Goal: Transaction & Acquisition: Purchase product/service

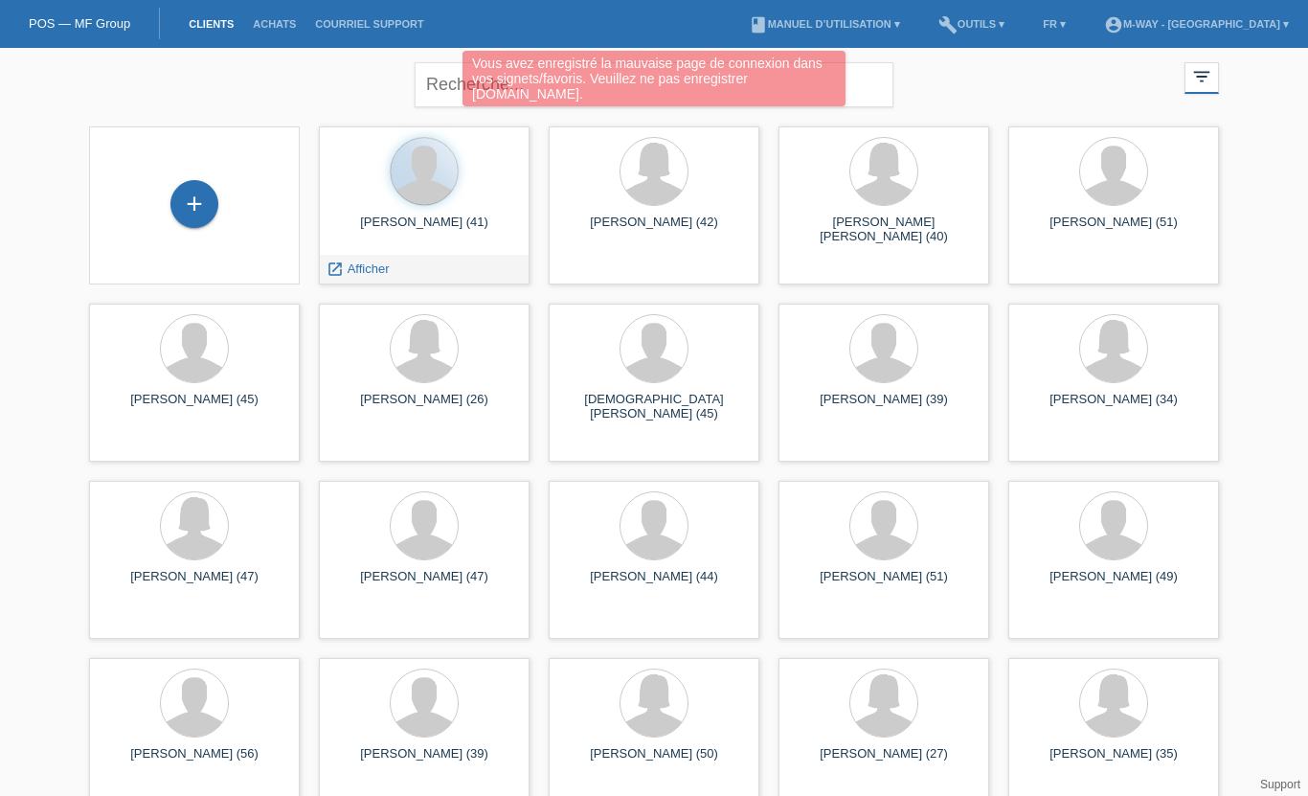
click at [360, 261] on span "Afficher" at bounding box center [369, 268] width 42 height 14
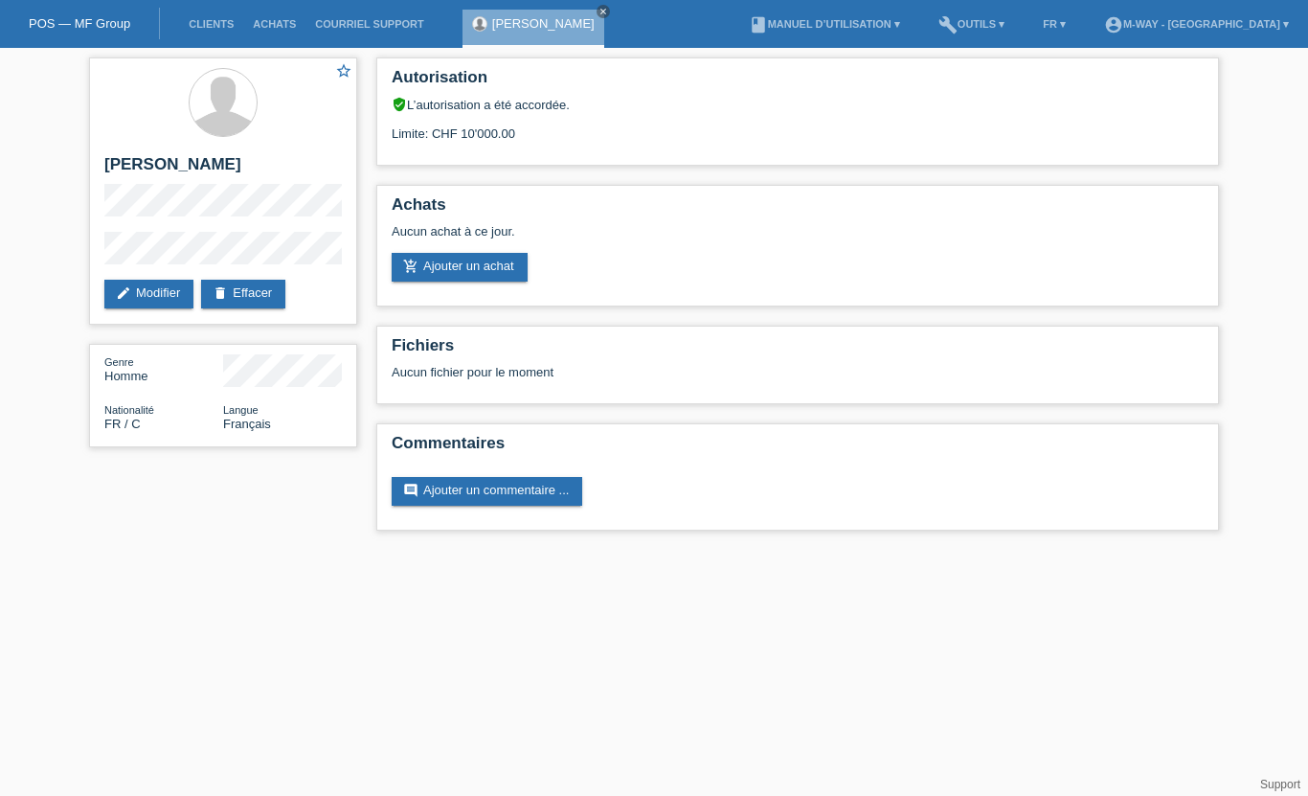
click at [474, 271] on link "add_shopping_cart Ajouter un achat" at bounding box center [460, 267] width 136 height 29
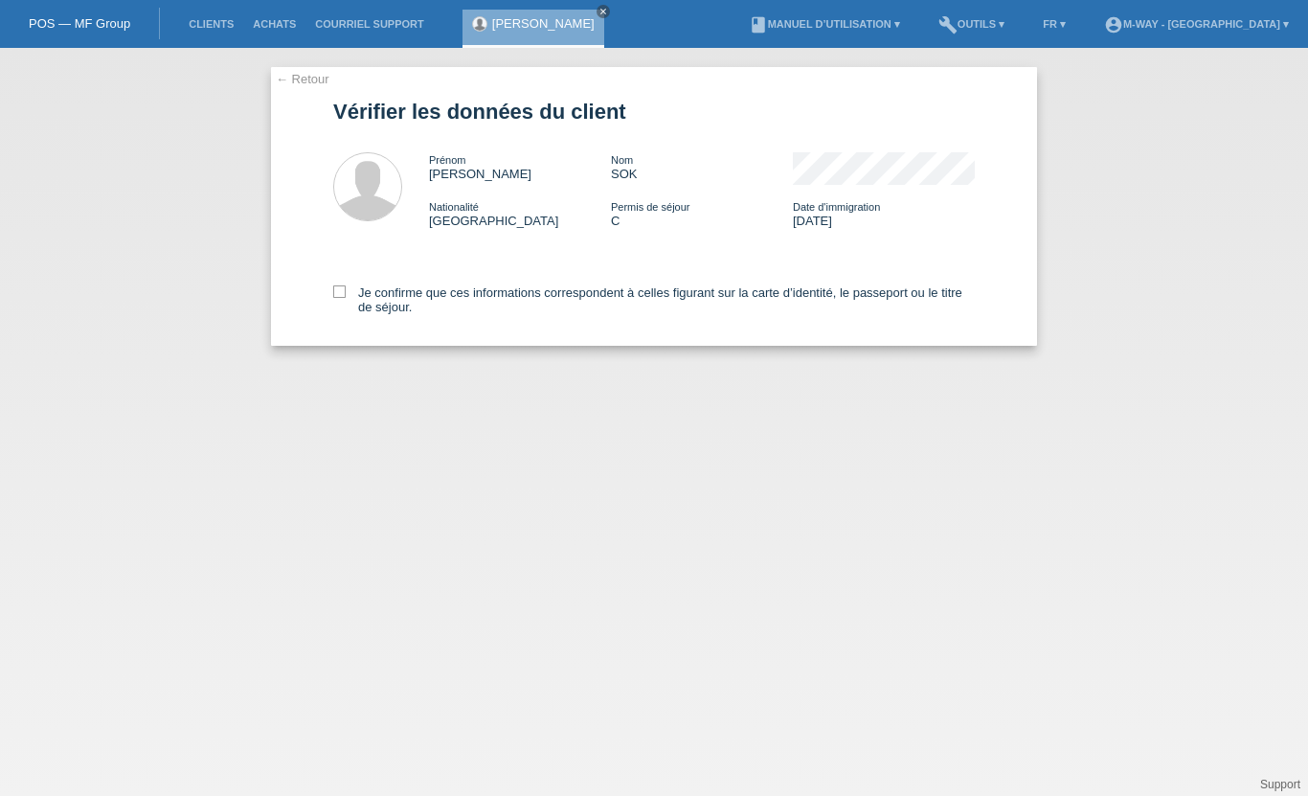
click at [348, 299] on label "Je confirme que ces informations correspondent à celles figurant sur la carte d…" at bounding box center [654, 299] width 642 height 29
click at [346, 298] on input "Je confirme que ces informations correspondent à celles figurant sur la carte d…" at bounding box center [339, 291] width 12 height 12
checkbox input "true"
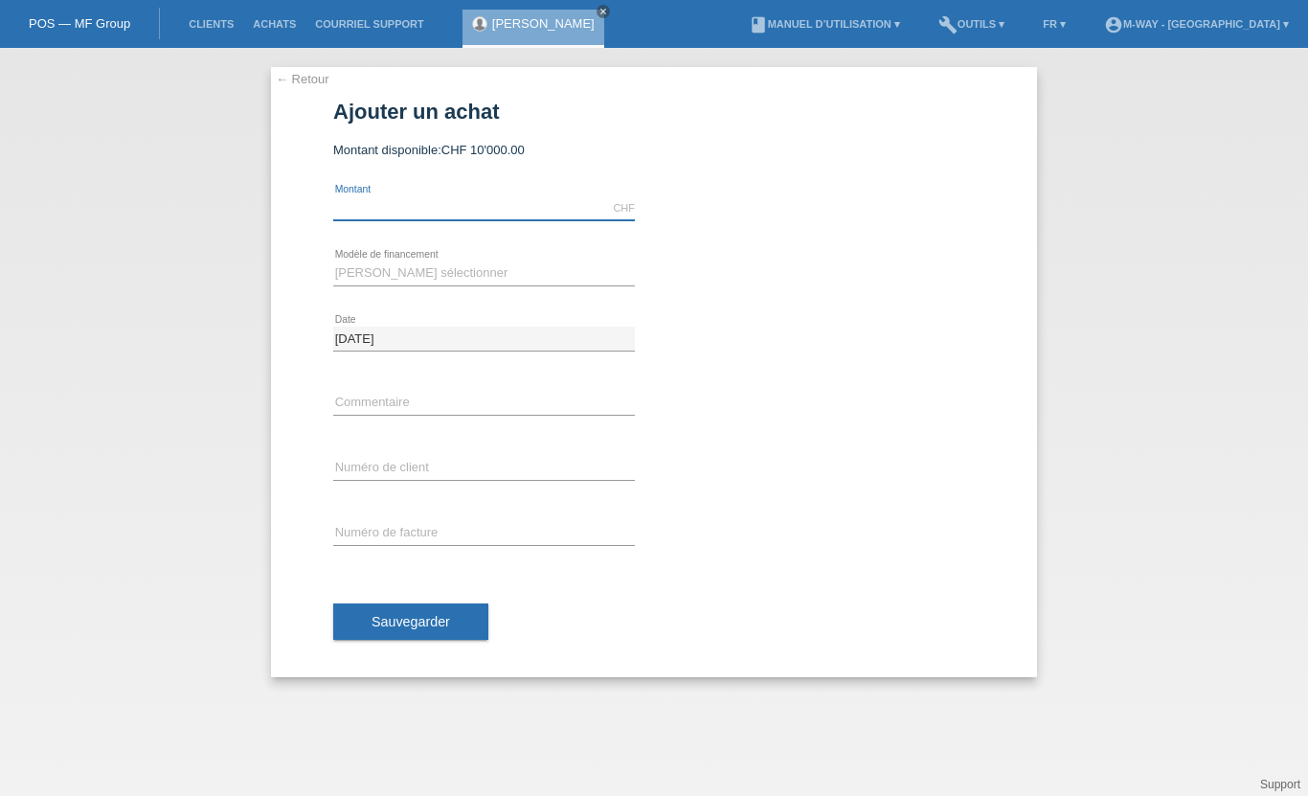
click at [434, 202] on input "text" at bounding box center [484, 208] width 302 height 24
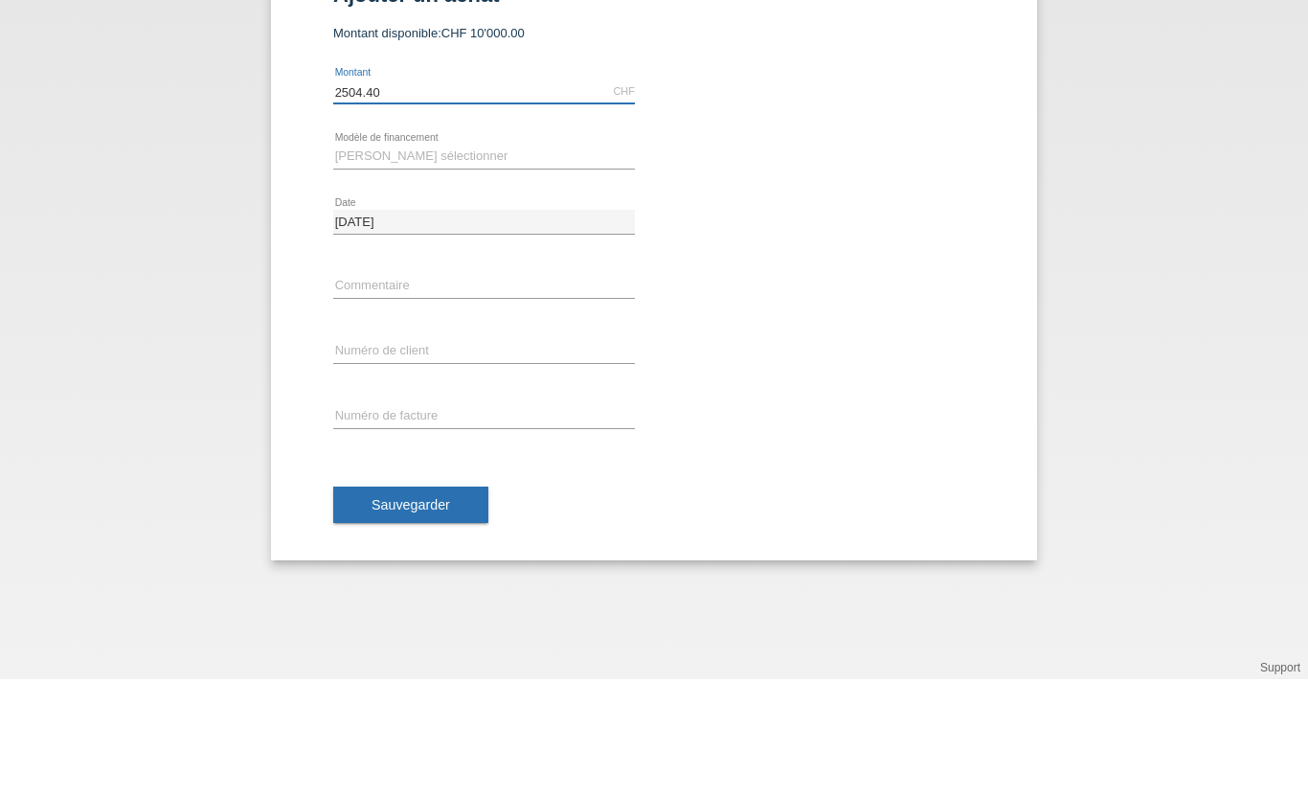
type input "2504.40"
click at [432, 261] on select "Veuillez sélectionner Taux fixes Achat sur facture avec paiement partiel" at bounding box center [484, 272] width 302 height 23
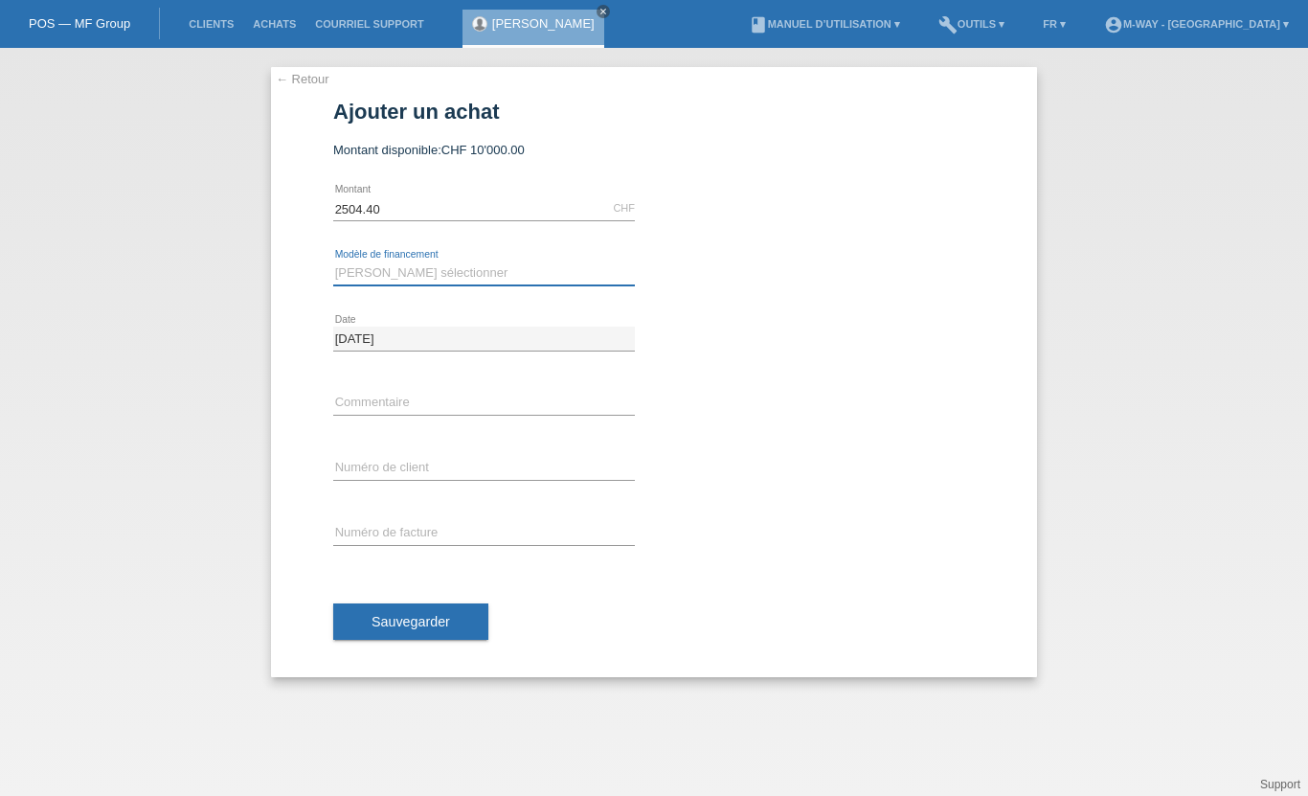
select select "77"
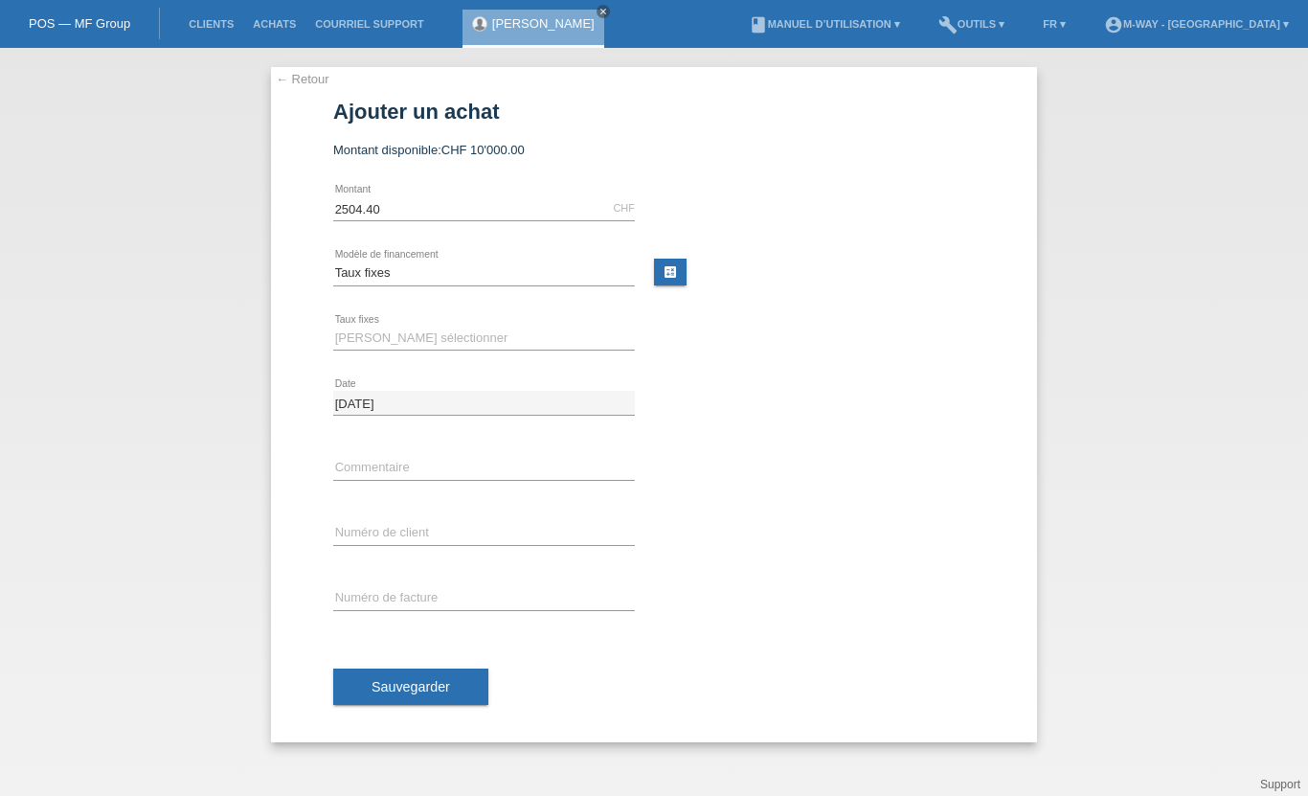
click at [405, 315] on div "Veuillez sélectionner 4 versements 5 versements 6 versements 7 versements 8 ver…" at bounding box center [484, 338] width 302 height 65
click at [447, 333] on select "Veuillez sélectionner 4 versements 5 versements 6 versements 7 versements 8 ver…" at bounding box center [484, 338] width 302 height 23
select select "202"
click at [399, 464] on input "text" at bounding box center [484, 468] width 302 height 24
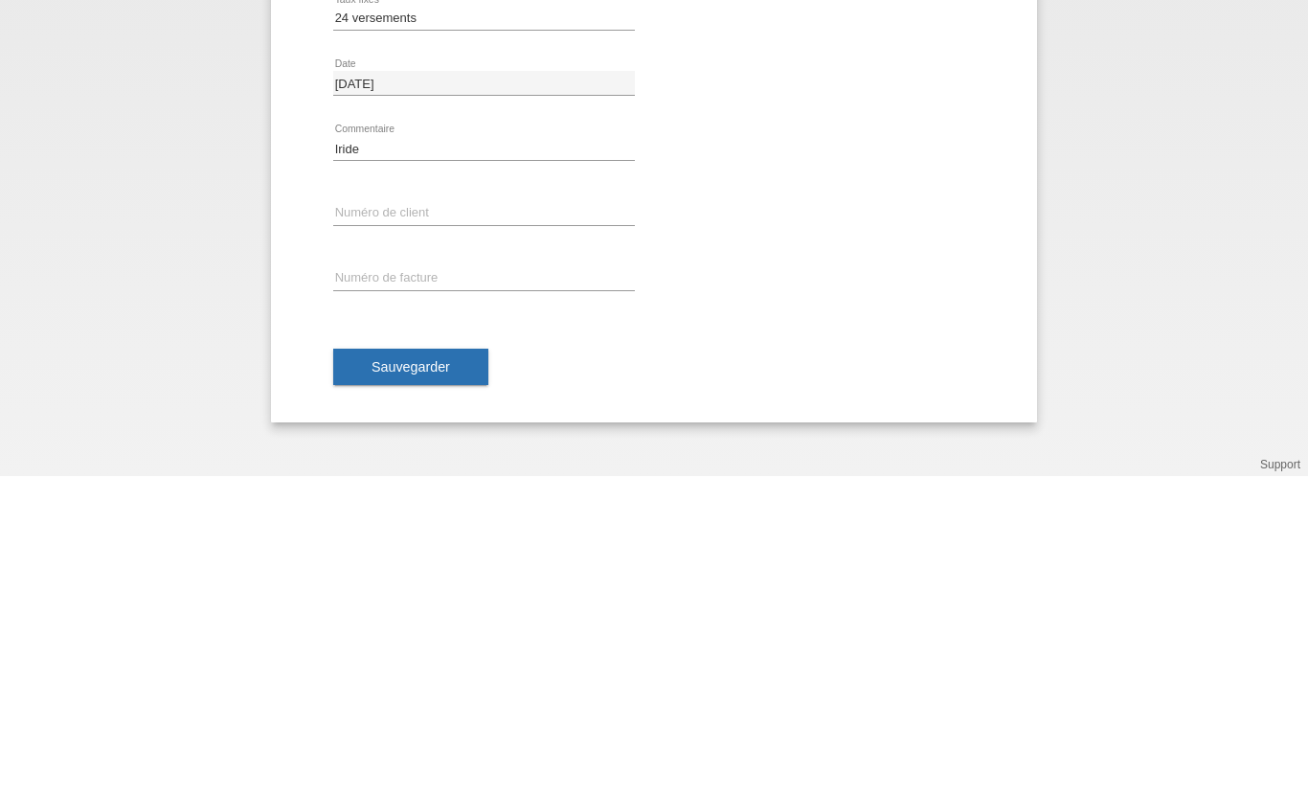
click at [382, 436] on div "Iride error Commentaire" at bounding box center [484, 468] width 302 height 65
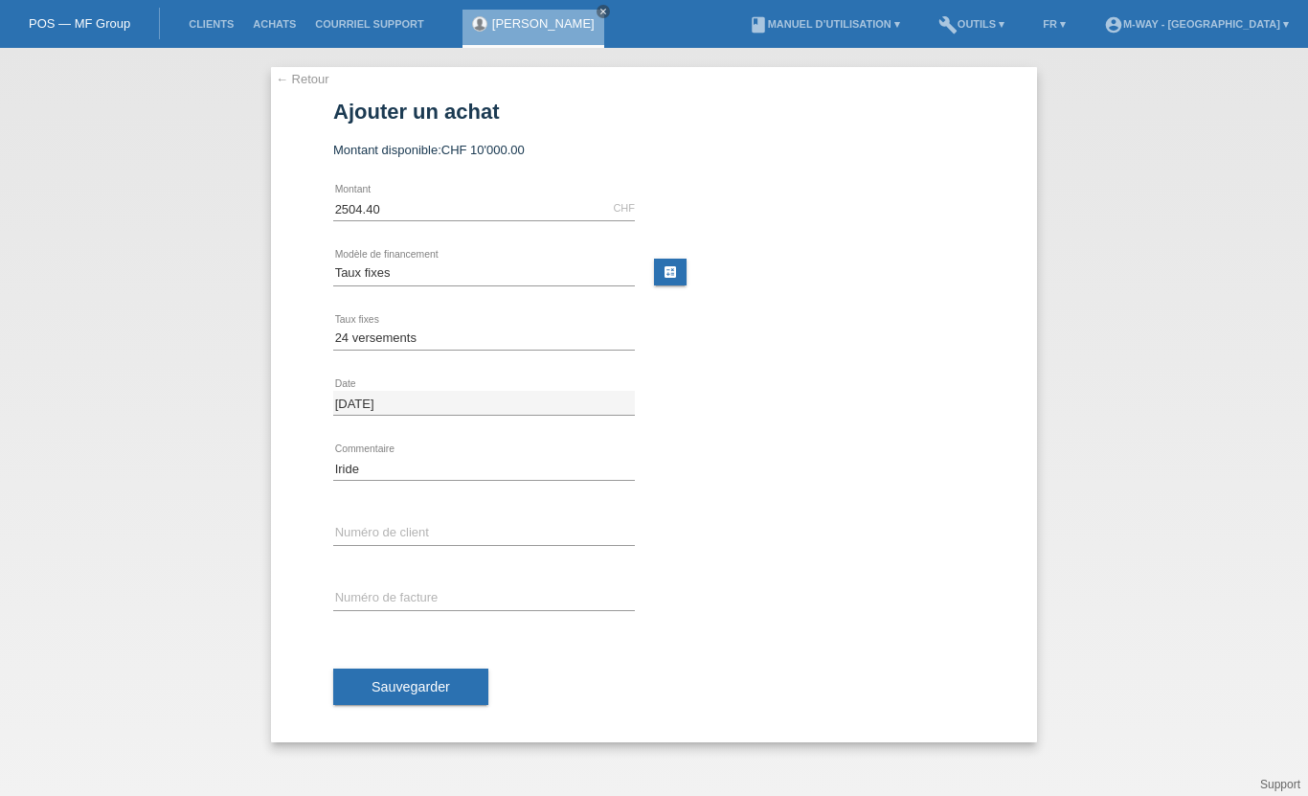
click at [328, 463] on div "← Retour Ajouter un achat Montant disponible: CHF 10'000.00 2504.40 error" at bounding box center [654, 404] width 766 height 675
click at [337, 468] on input "Iride" at bounding box center [484, 468] width 302 height 24
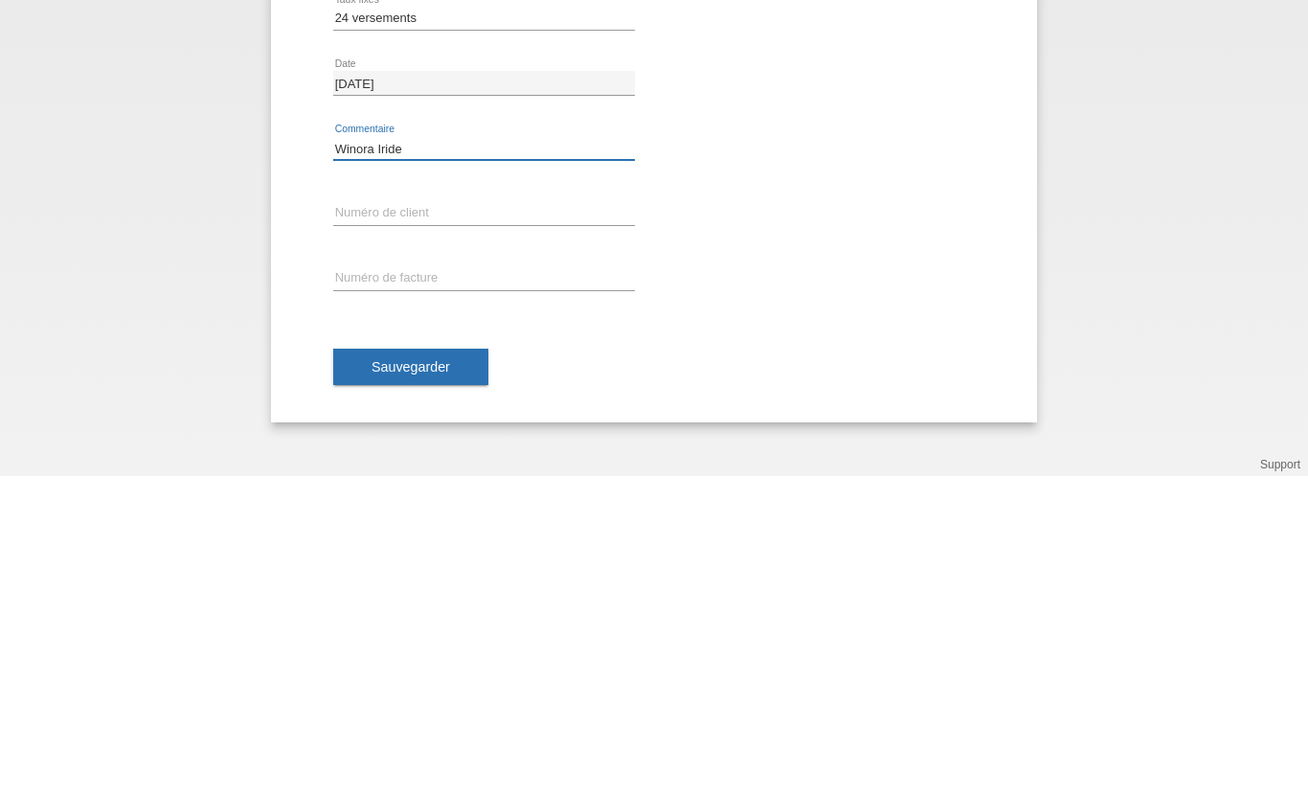
type input "Winora Iride"
click at [401, 521] on input "text" at bounding box center [484, 533] width 302 height 24
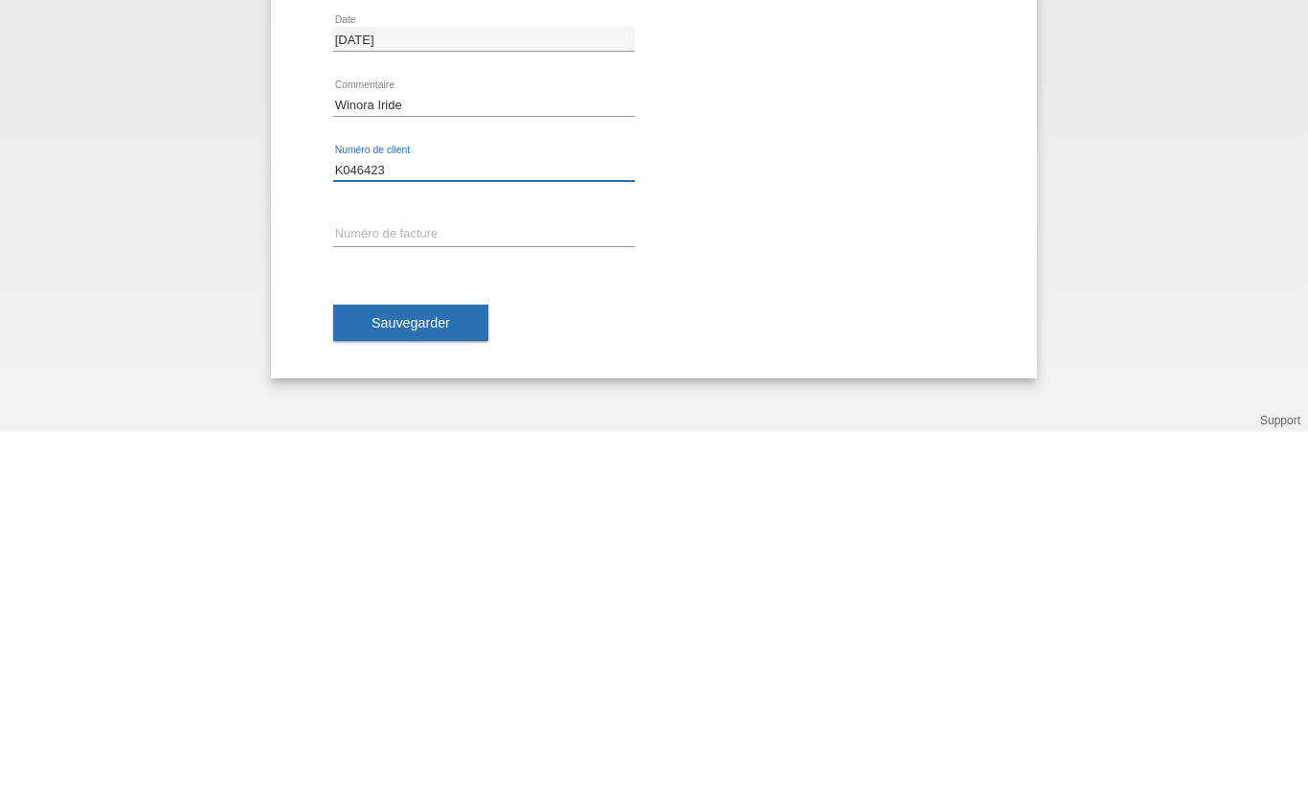
type input "K046423"
click at [395, 586] on input "text" at bounding box center [484, 598] width 302 height 24
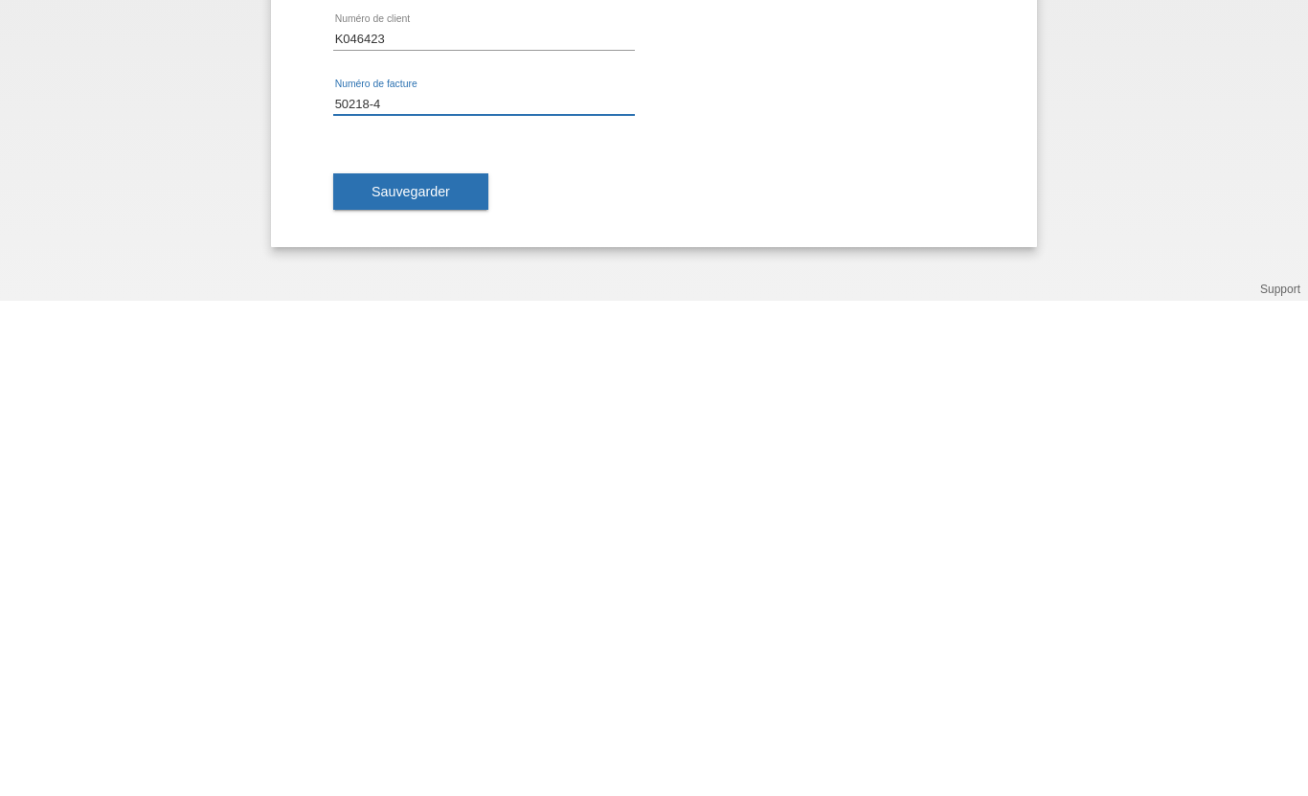
type input "50218-4"
click at [428, 679] on span "Sauvegarder" at bounding box center [411, 686] width 79 height 15
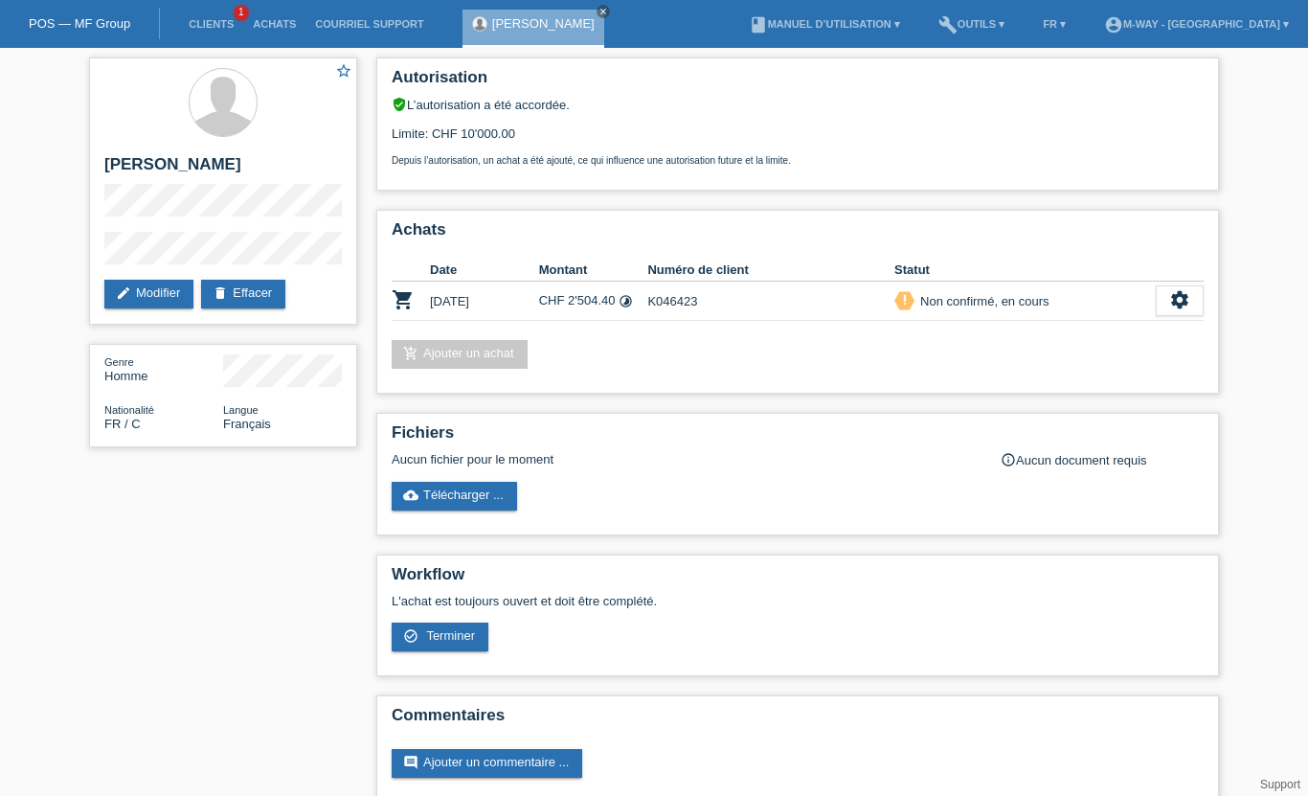
click at [1178, 310] on icon "settings" at bounding box center [1179, 299] width 21 height 21
click at [1128, 402] on span "Terminer" at bounding box center [1107, 402] width 55 height 23
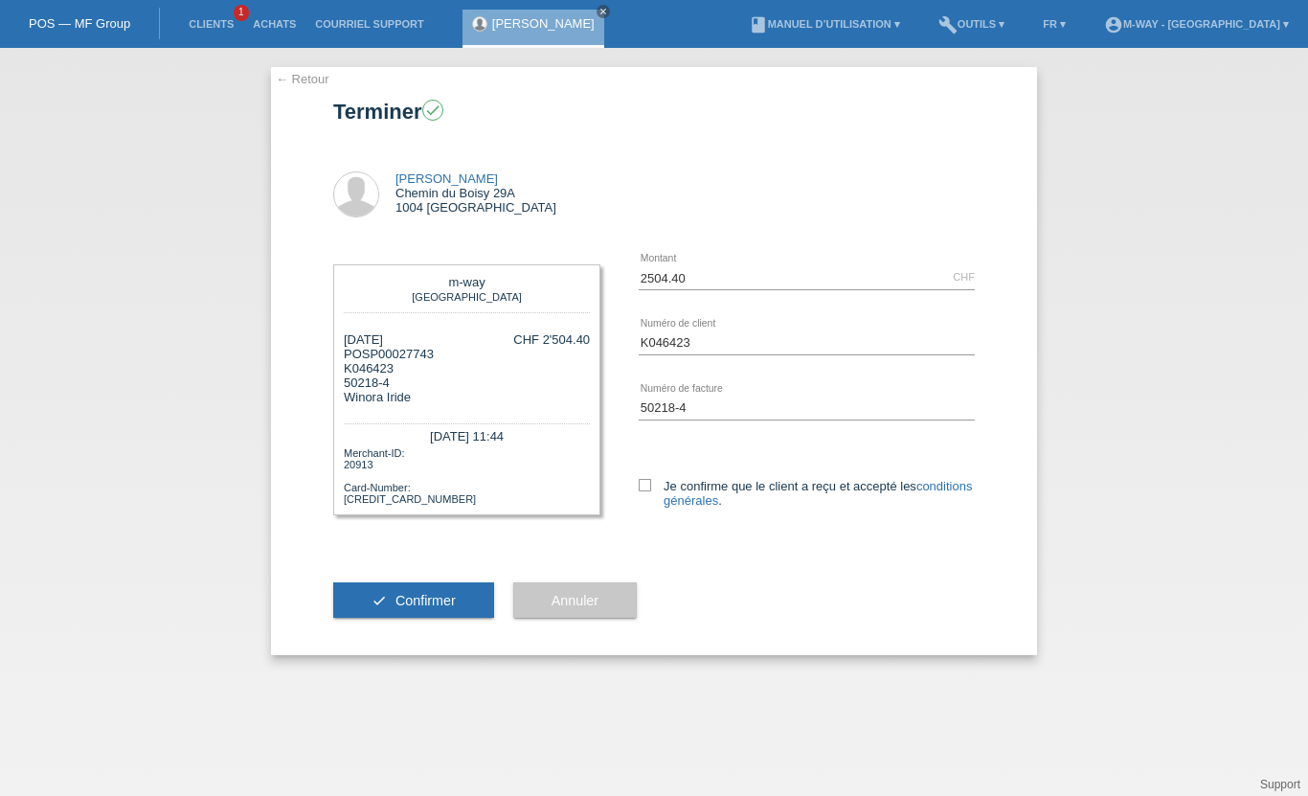
click at [655, 485] on label "Je confirme que le client a reçu et accepté les conditions générales ." at bounding box center [807, 493] width 336 height 29
click at [651, 485] on input "Je confirme que le client a reçu et accepté les conditions générales ." at bounding box center [645, 485] width 12 height 12
checkbox input "true"
click at [436, 608] on span "Confirmer" at bounding box center [425, 600] width 60 height 15
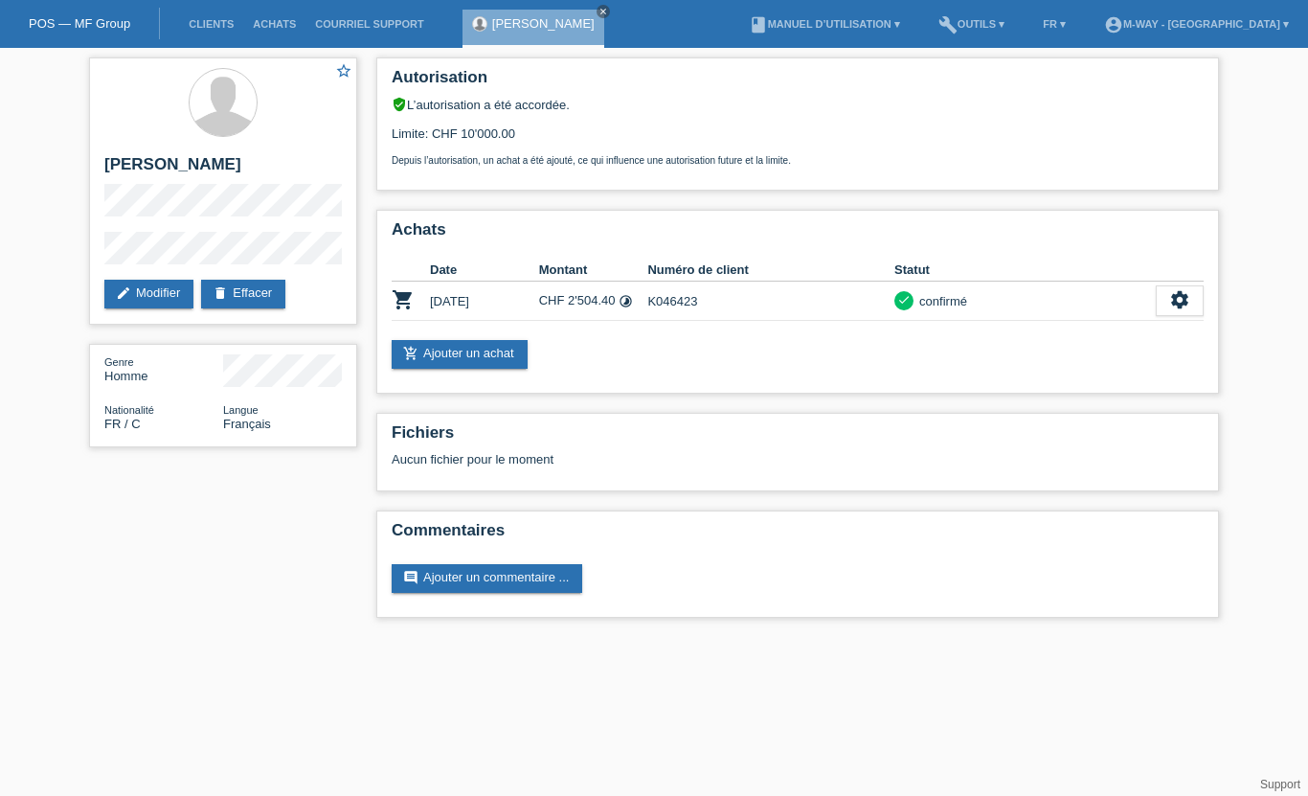
click at [215, 9] on li "Clients" at bounding box center [211, 24] width 64 height 49
click at [213, 26] on link "Clients" at bounding box center [211, 23] width 64 height 11
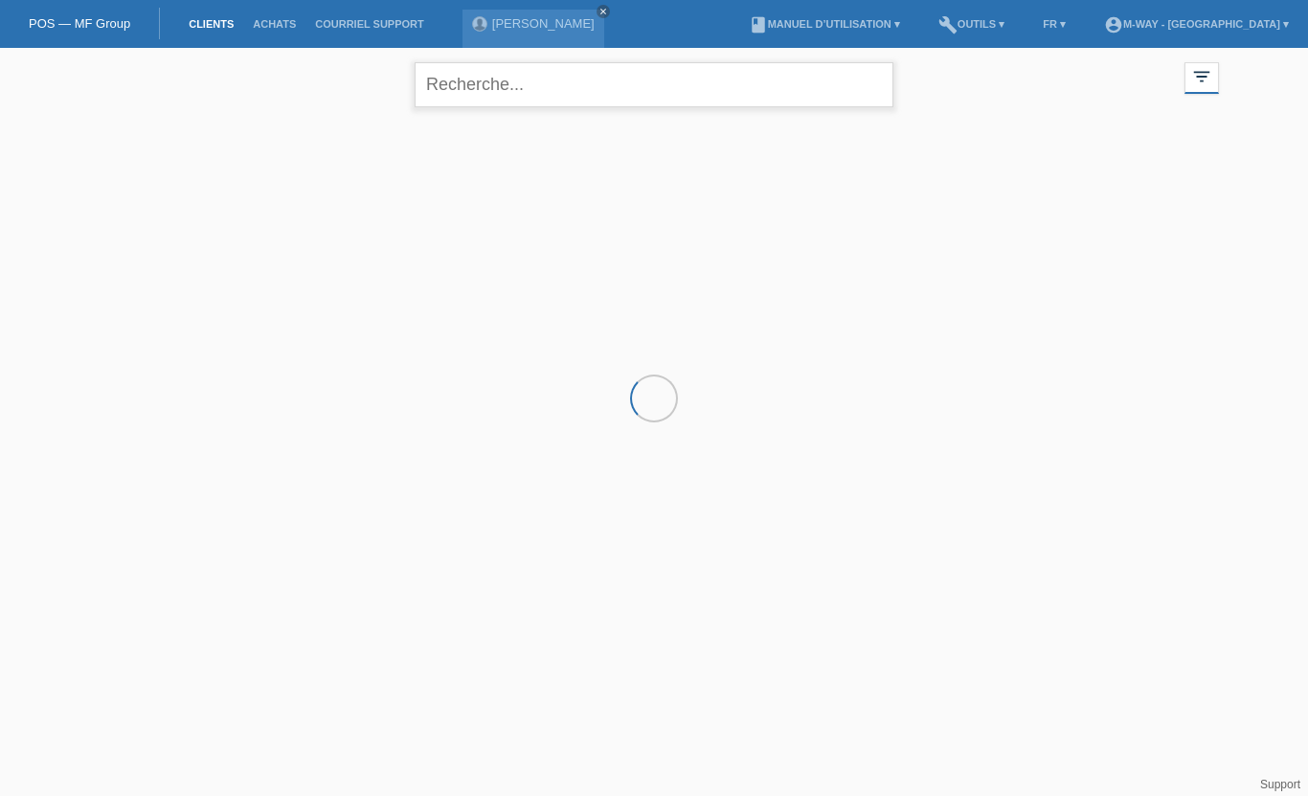
click at [503, 89] on input "text" at bounding box center [654, 84] width 479 height 45
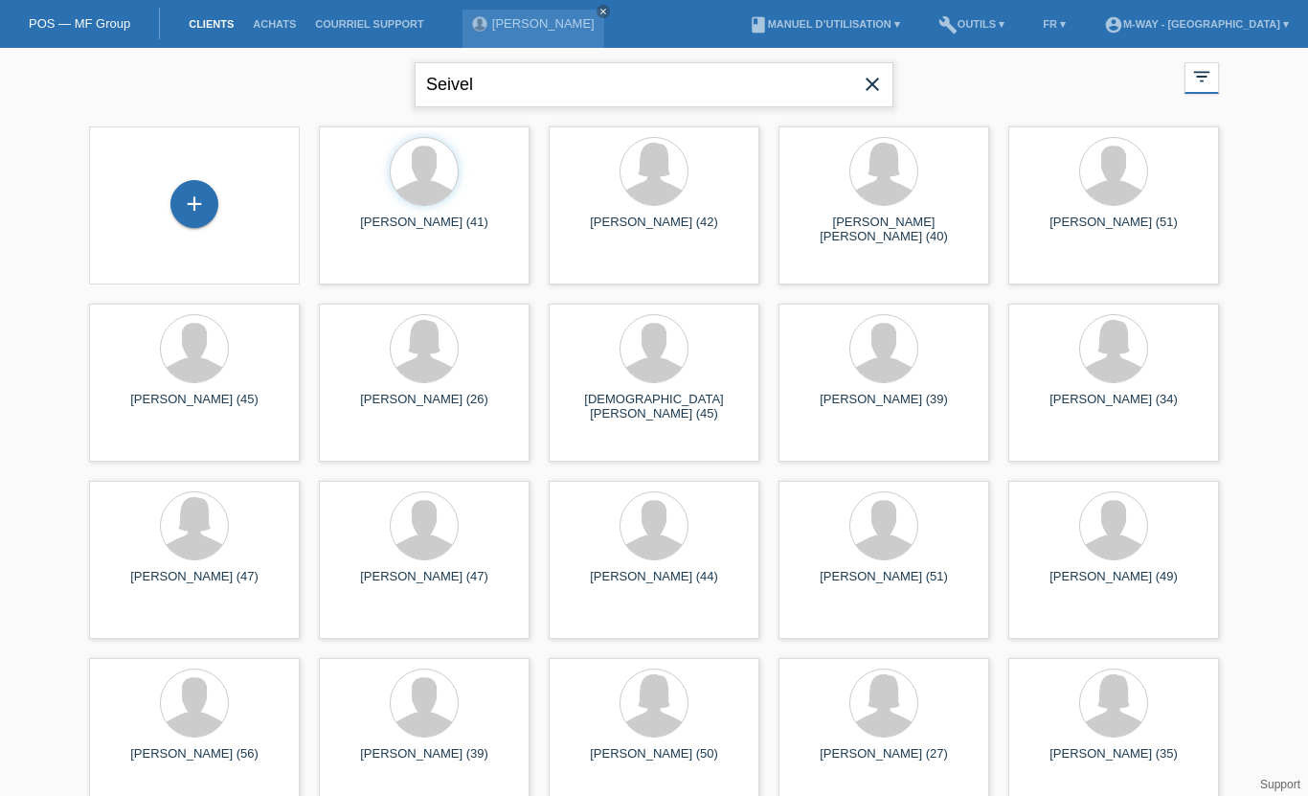
type input "Seivel"
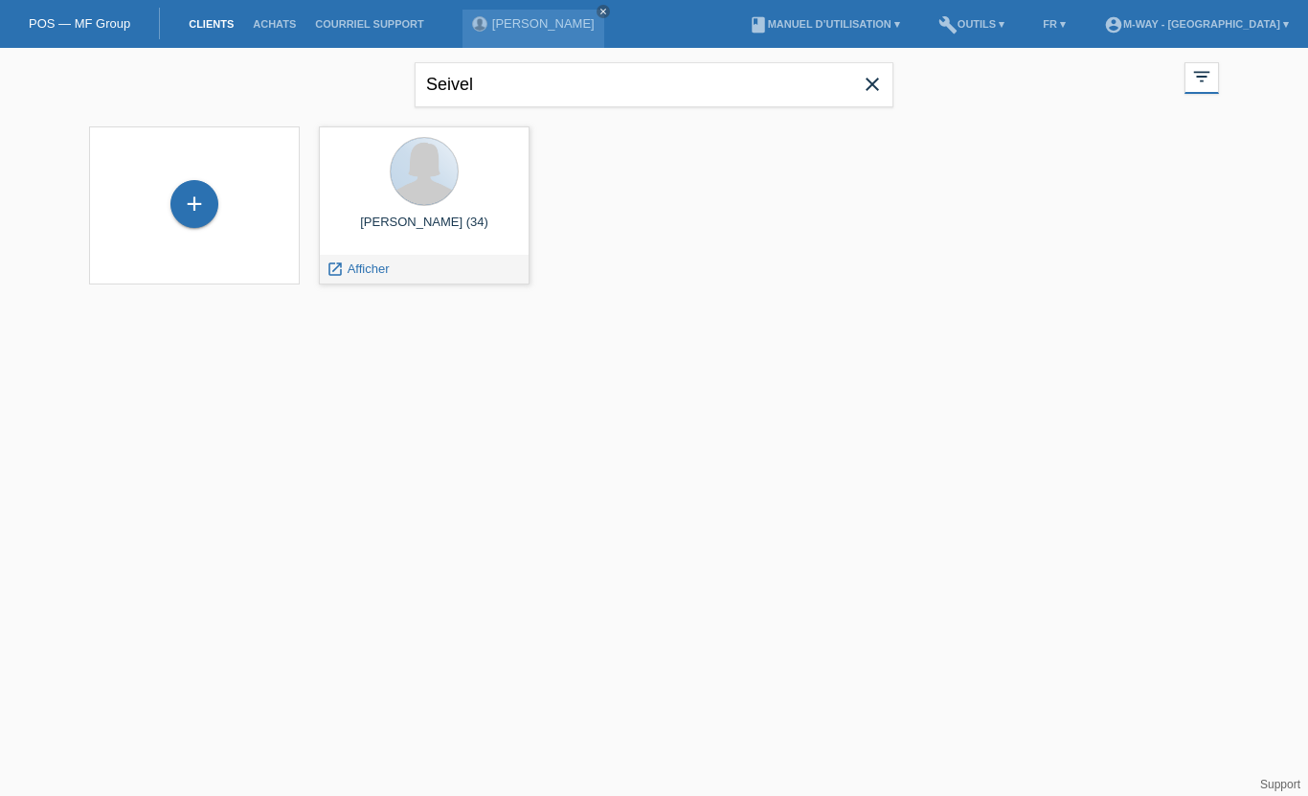
click at [358, 268] on span "Afficher" at bounding box center [369, 268] width 42 height 14
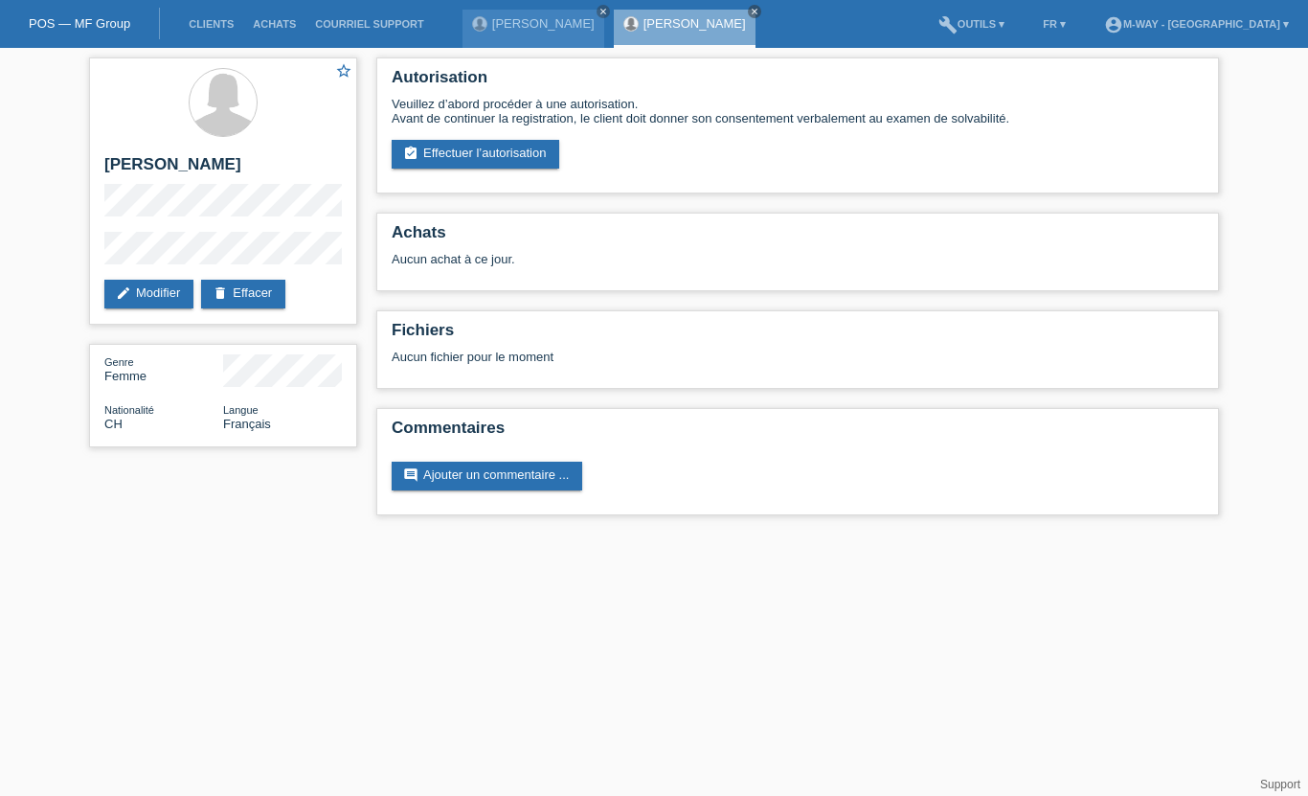
click at [493, 147] on link "assignment_turned_in Effectuer l’autorisation" at bounding box center [476, 154] width 168 height 29
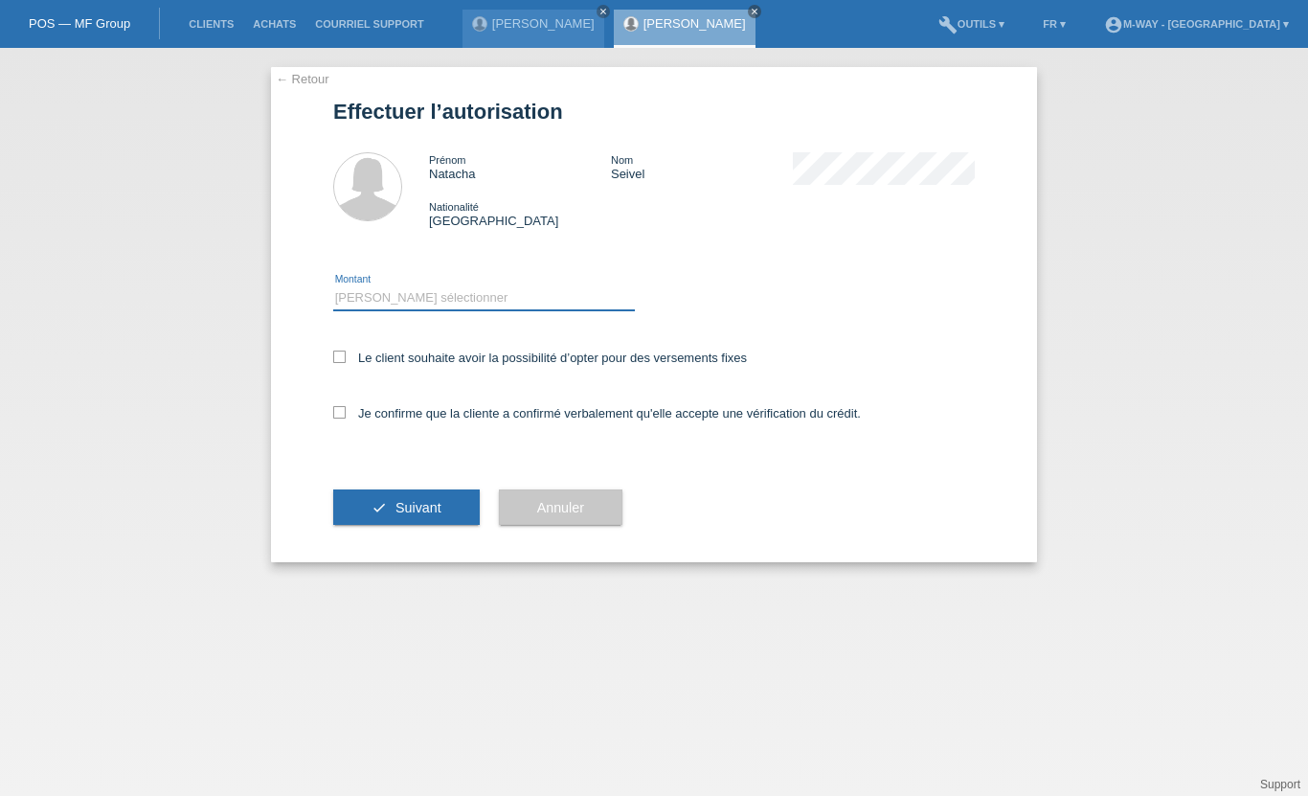
click at [409, 293] on select "Veuillez sélectionner CHF 1.00 - CHF 499.00 CHF 500.00 - CHF 1'999.00 CHF 2'000…" at bounding box center [484, 297] width 302 height 23
select select "3"
click at [347, 420] on label "Je confirme que la cliente a confirmé verbalement qu'elle accepte une vérificat…" at bounding box center [597, 413] width 528 height 14
click at [346, 418] on input "Je confirme que la cliente a confirmé verbalement qu'elle accepte une vérificat…" at bounding box center [339, 412] width 12 height 12
checkbox input "true"
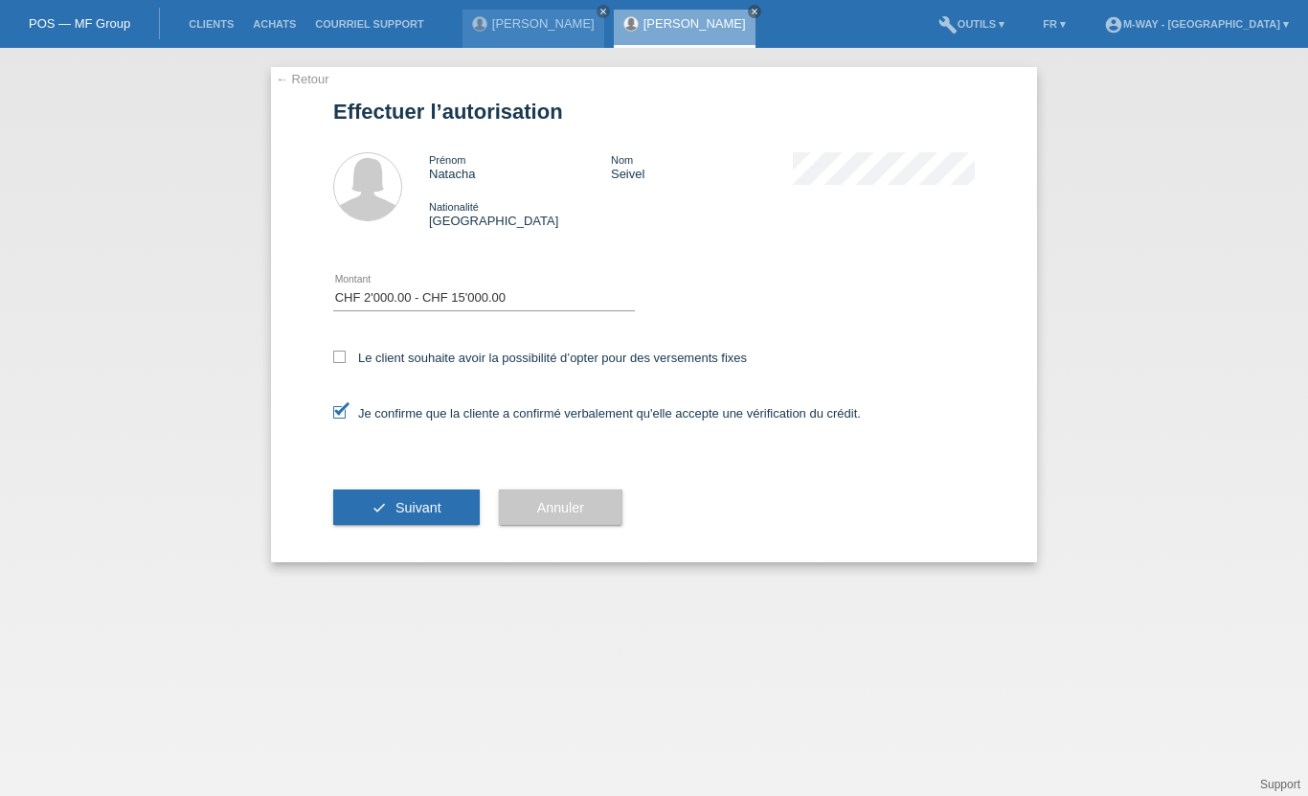
click at [344, 357] on icon at bounding box center [339, 356] width 12 height 12
click at [344, 357] on input "Le client souhaite avoir la possibilité d’opter pour des versements fixes" at bounding box center [339, 356] width 12 height 12
checkbox input "true"
click at [413, 515] on span "Suivant" at bounding box center [418, 507] width 46 height 15
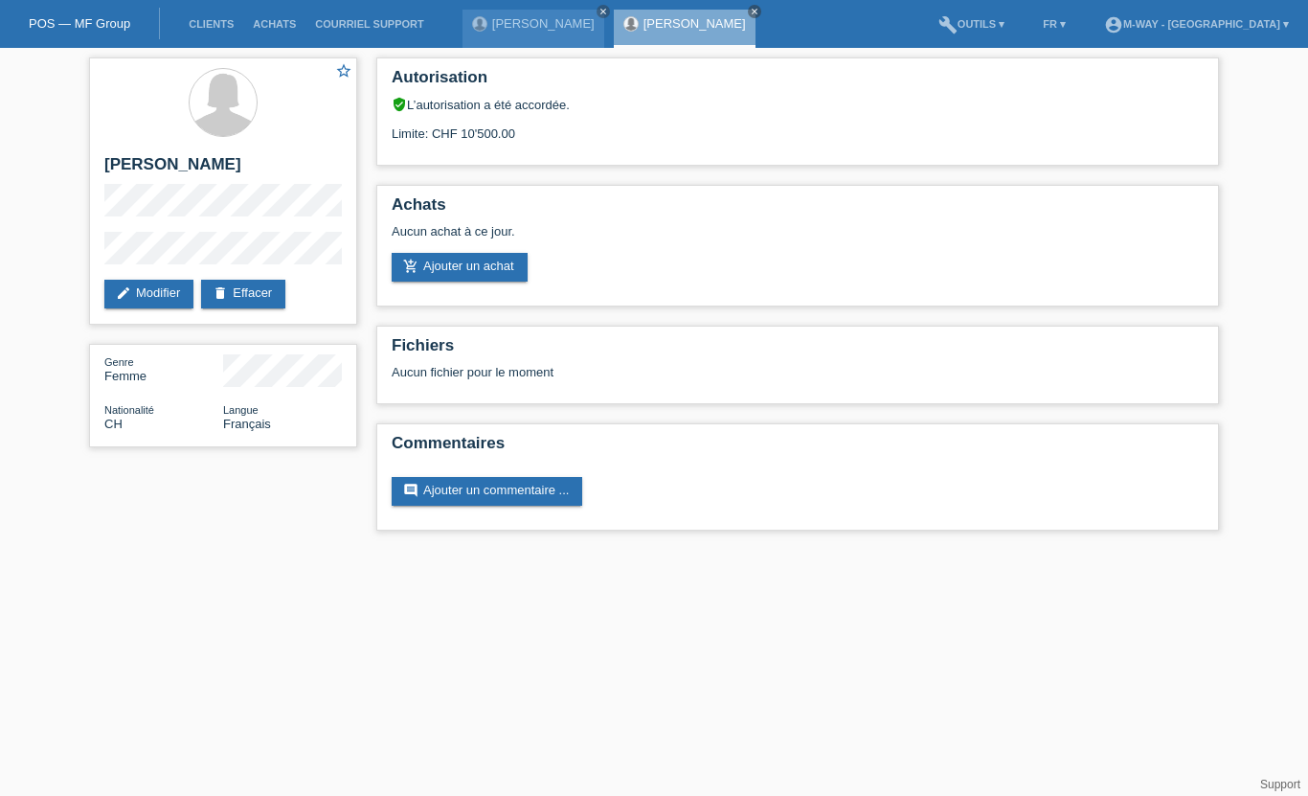
click at [485, 279] on link "add_shopping_cart Ajouter un achat" at bounding box center [460, 267] width 136 height 29
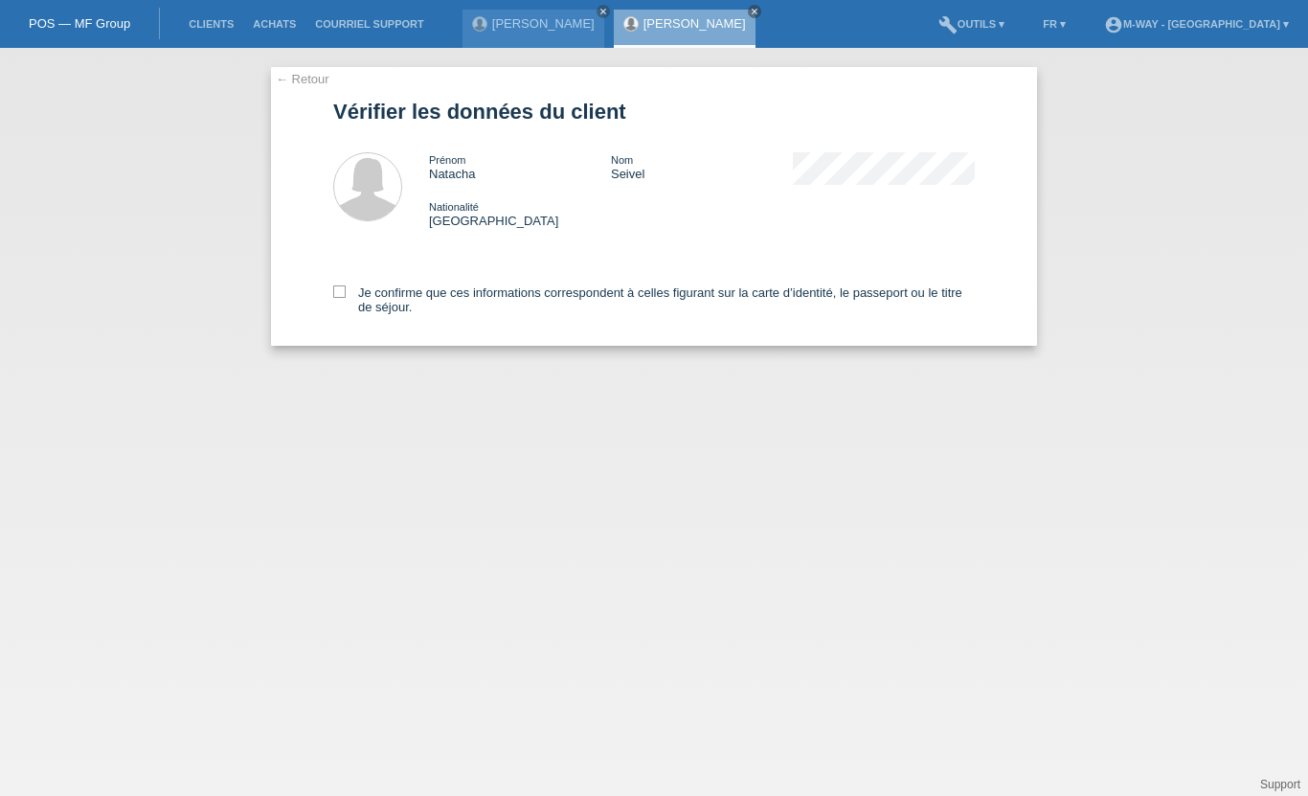
click at [341, 298] on icon at bounding box center [339, 291] width 12 height 12
click at [341, 298] on input "Je confirme que ces informations correspondent à celles figurant sur la carte d…" at bounding box center [339, 291] width 12 height 12
checkbox input "true"
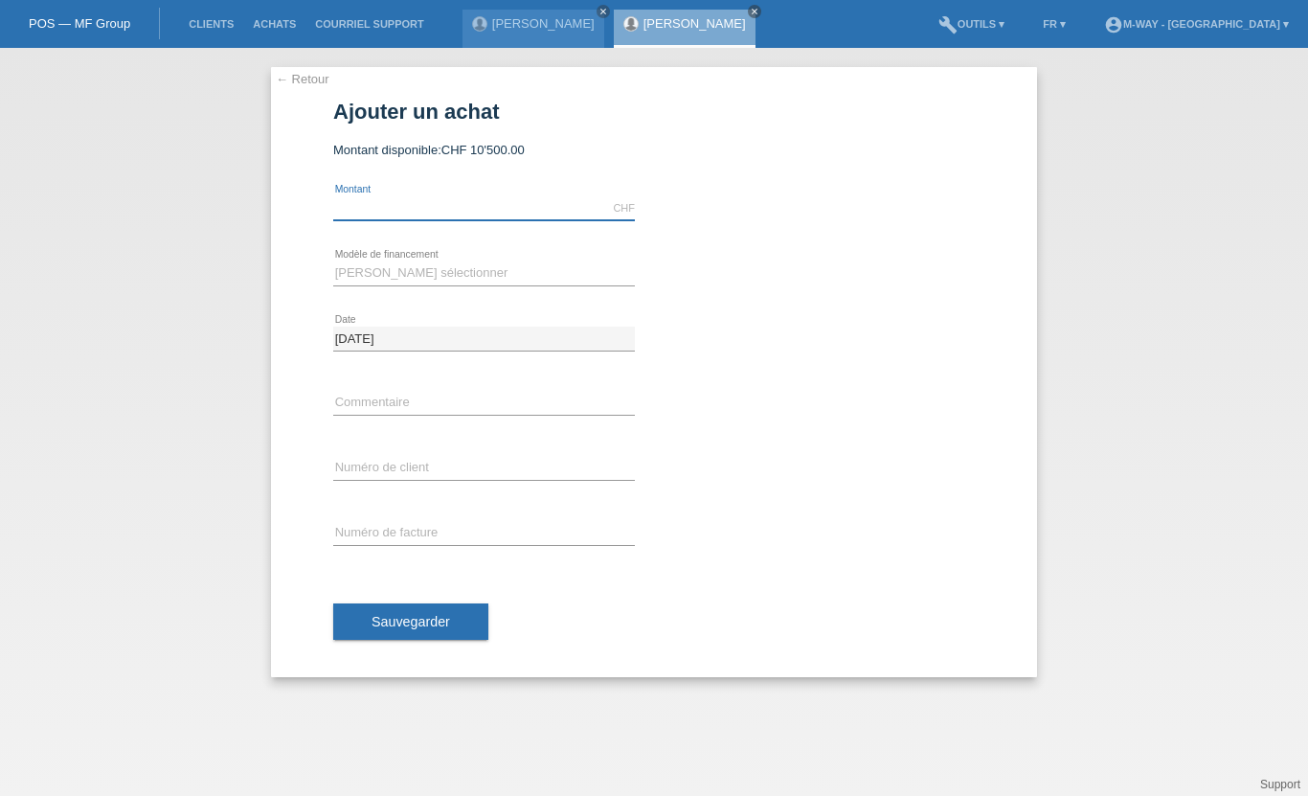
click at [388, 198] on input "text" at bounding box center [484, 208] width 302 height 24
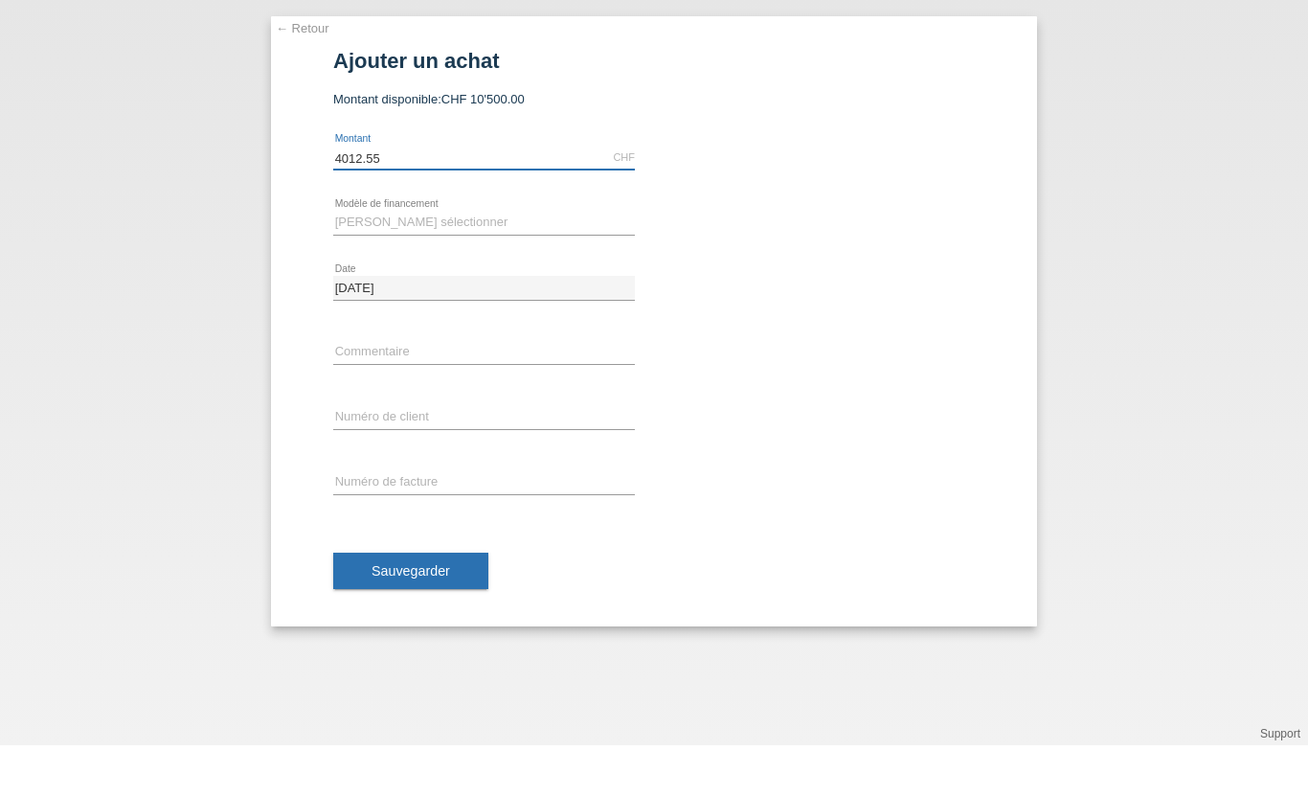
type input "4012.55"
click at [399, 261] on select "[PERSON_NAME] sélectionner Taux fixes Achat sur facture avec paiement partiel" at bounding box center [484, 272] width 302 height 23
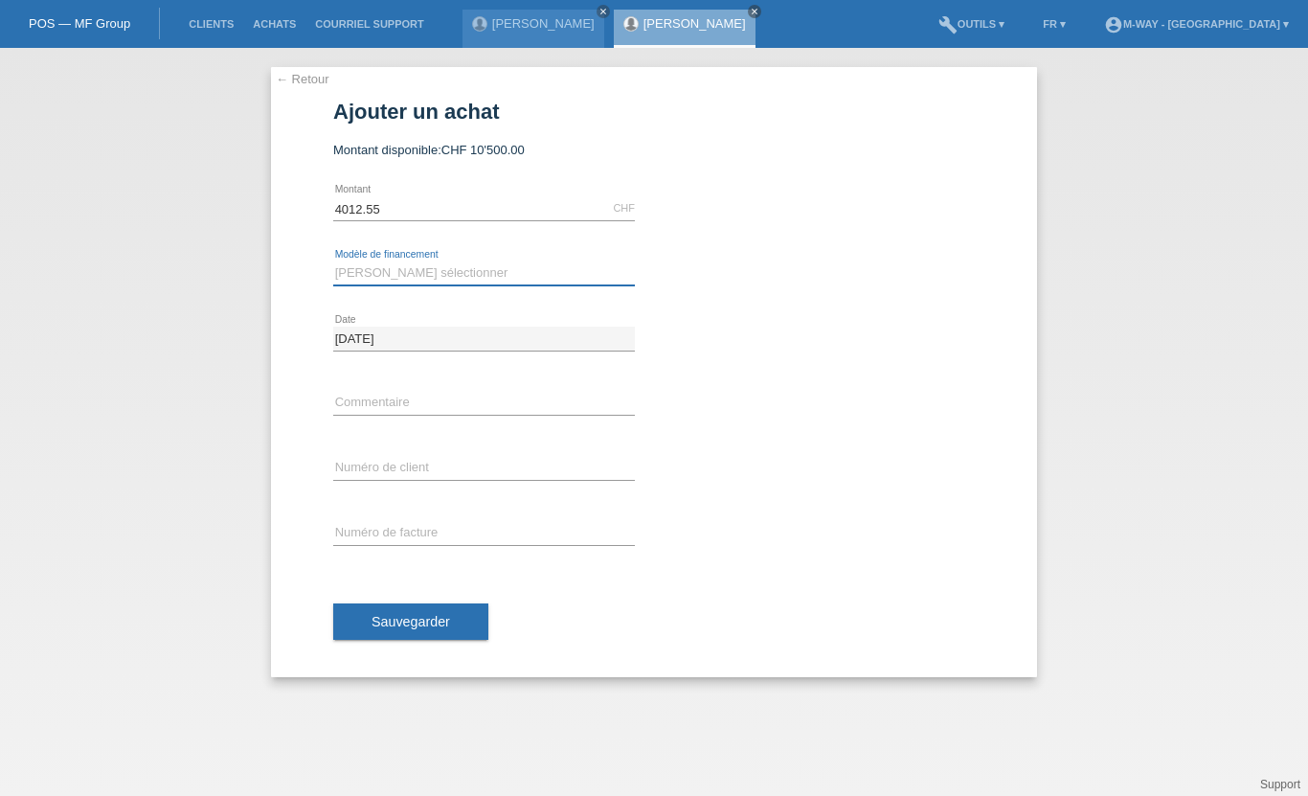
select select "77"
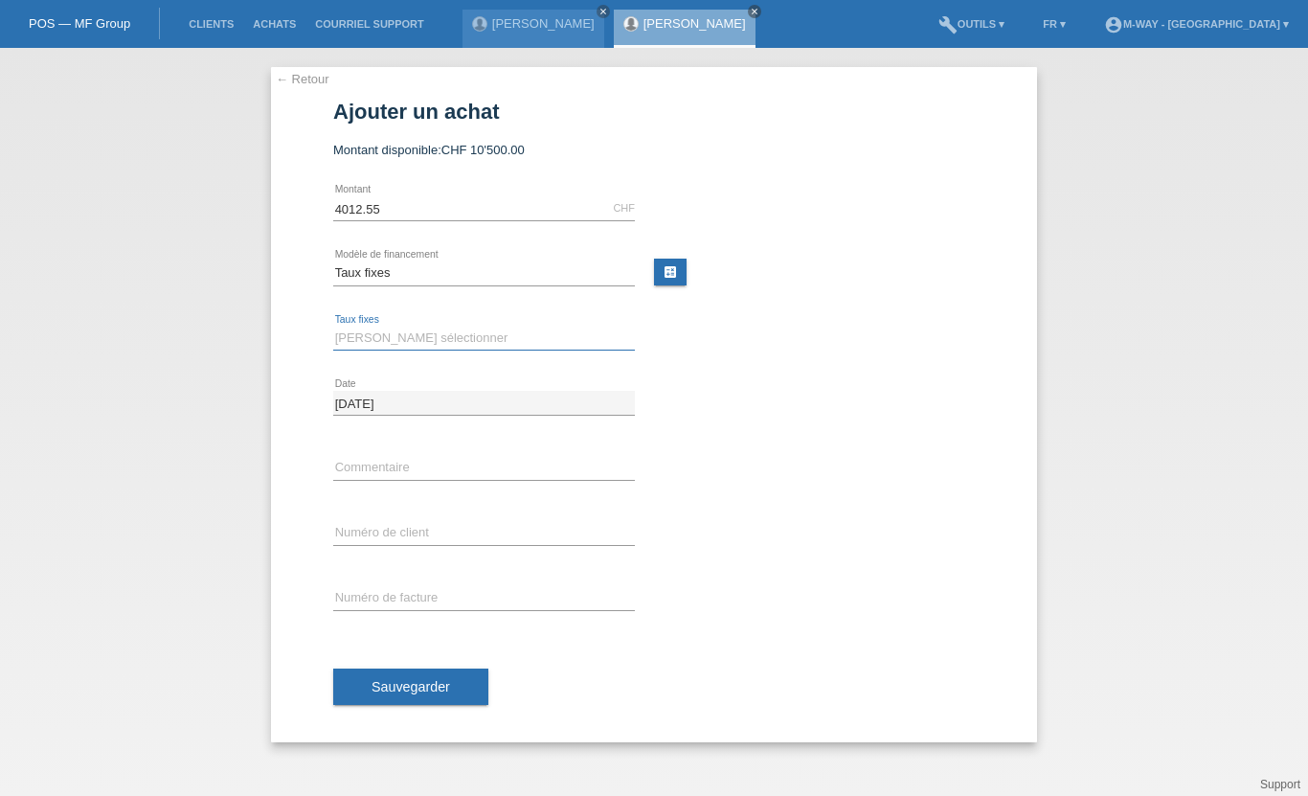
click at [377, 340] on select "[PERSON_NAME] sélectionner 4 versements 5 versements 6 versements 7 versements …" at bounding box center [484, 338] width 302 height 23
select select "202"
click at [395, 463] on input "text" at bounding box center [484, 468] width 302 height 24
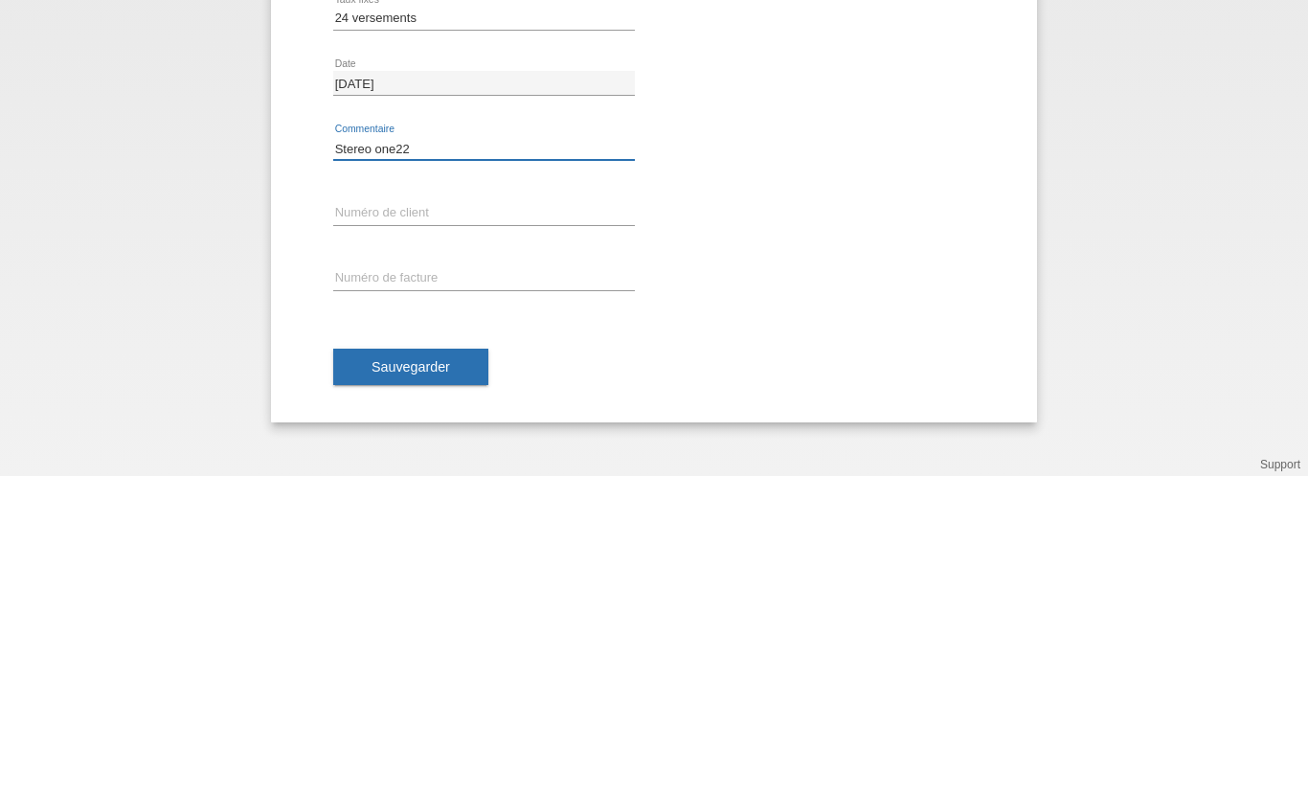
type input "Stereo one22"
click at [431, 521] on input "text" at bounding box center [484, 533] width 302 height 24
click at [398, 521] on input "text" at bounding box center [484, 533] width 302 height 24
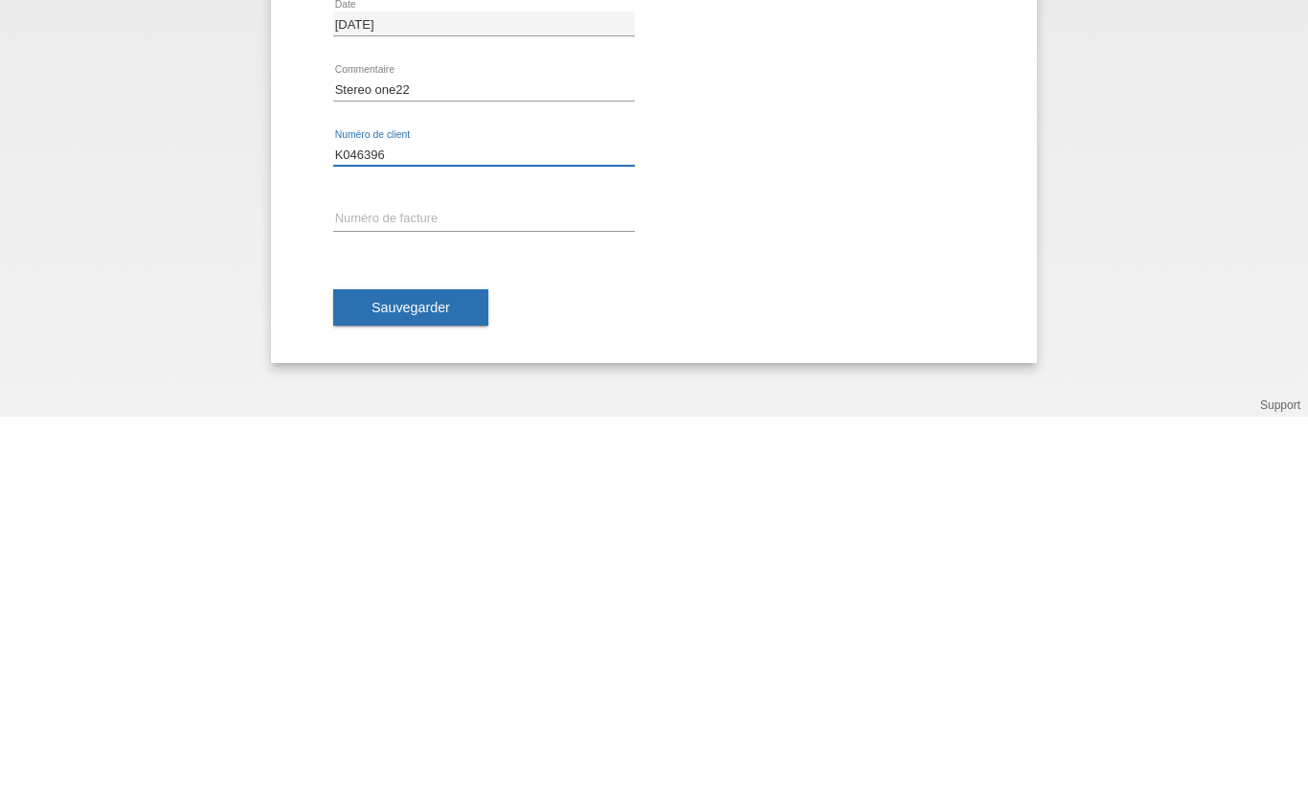
type input "K046396"
click at [439, 566] on div "error Numéro de facture" at bounding box center [484, 598] width 302 height 65
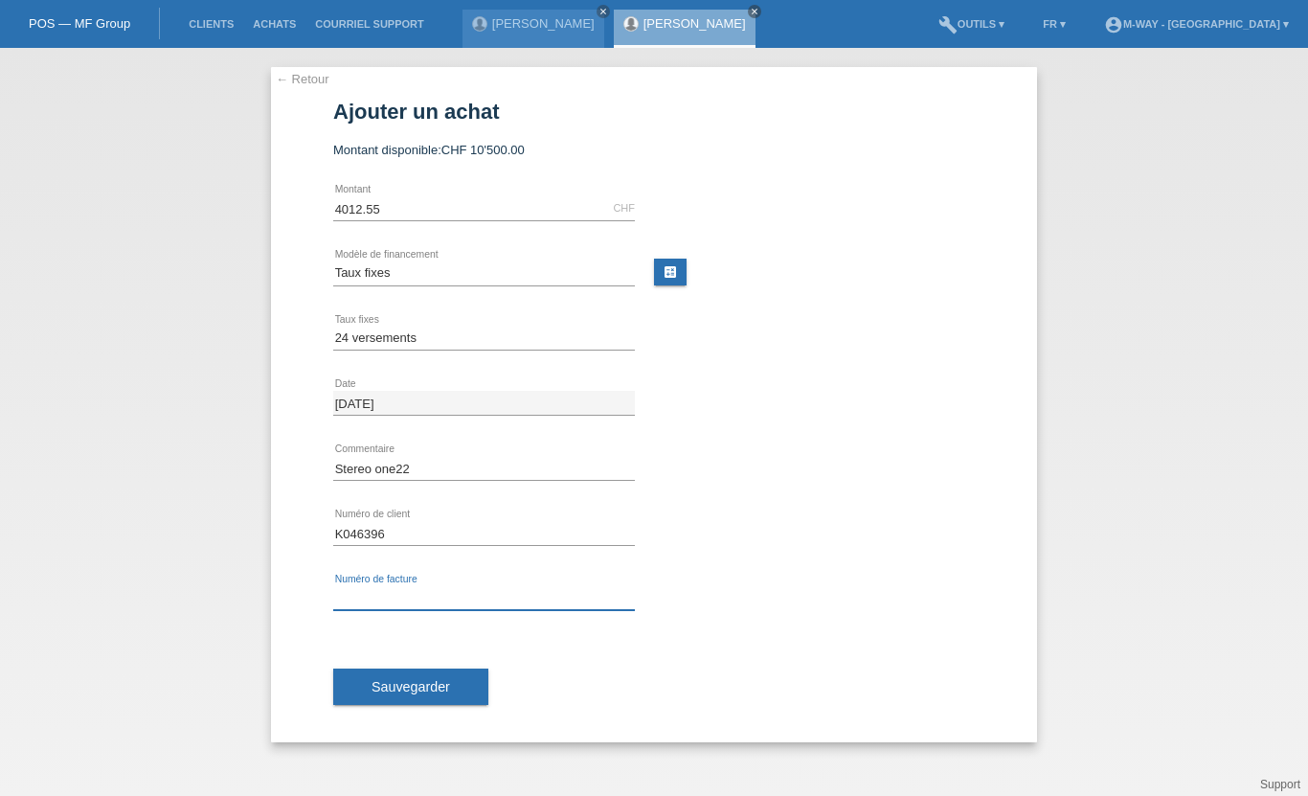
click at [408, 603] on input "text" at bounding box center [484, 598] width 302 height 24
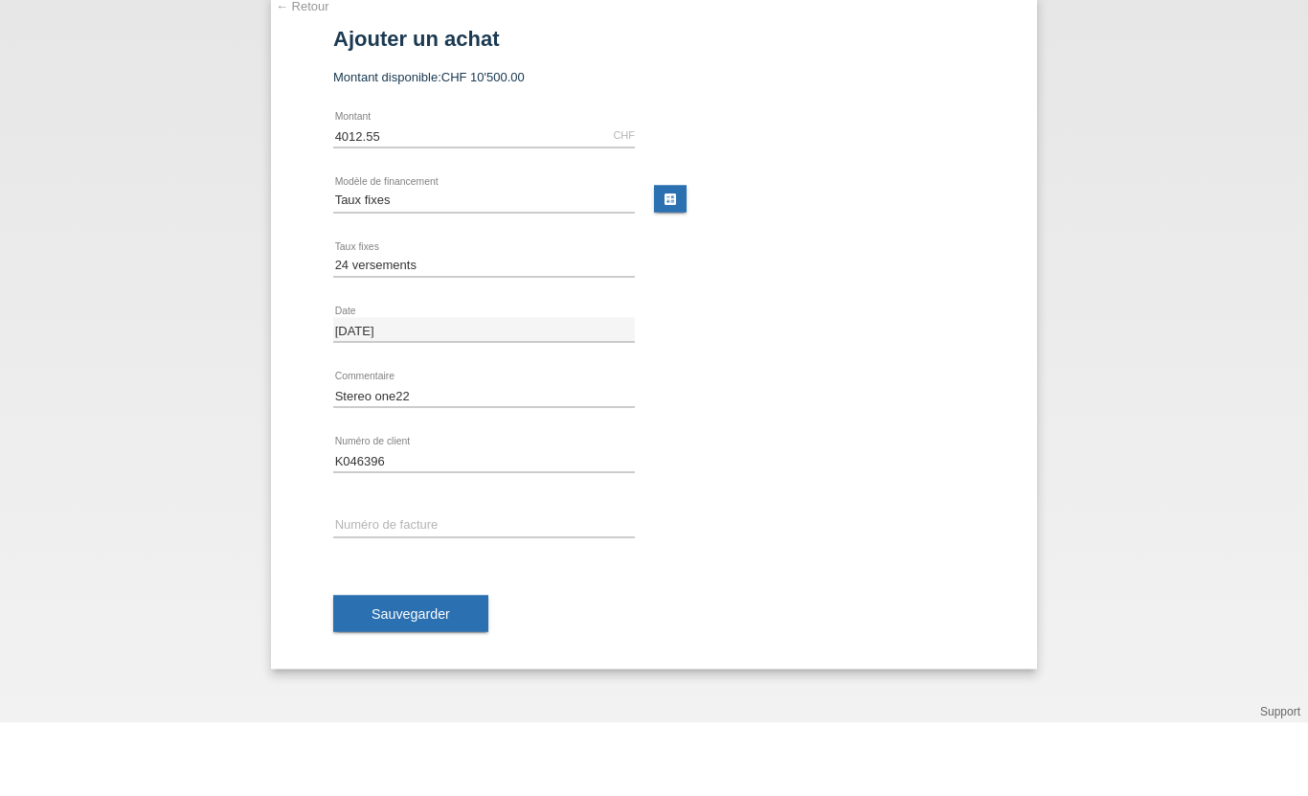
click at [416, 176] on div "4012.55 CHF error Montant" at bounding box center [484, 208] width 302 height 65
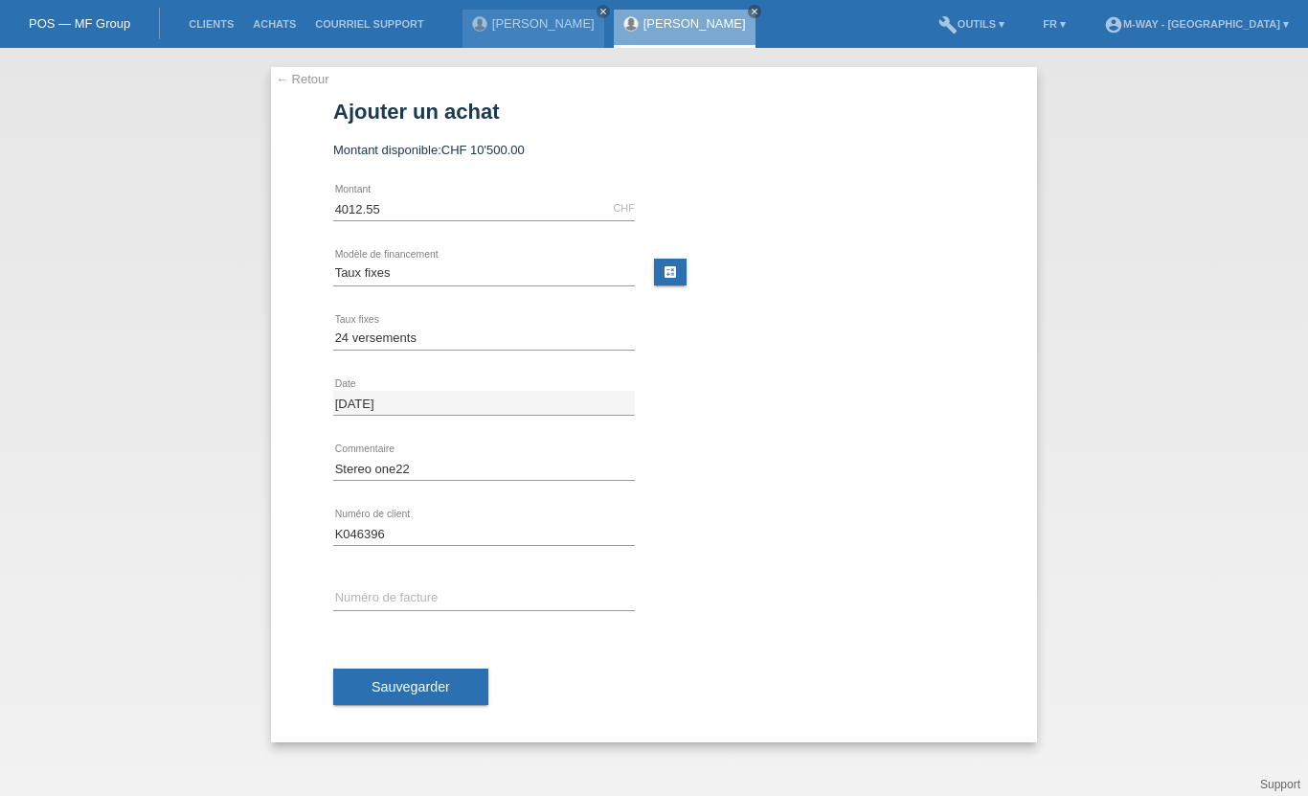
click at [430, 192] on div "4012.55 CHF error Montant" at bounding box center [484, 208] width 302 height 65
click at [421, 204] on input "4012.55" at bounding box center [484, 208] width 302 height 24
type input "4"
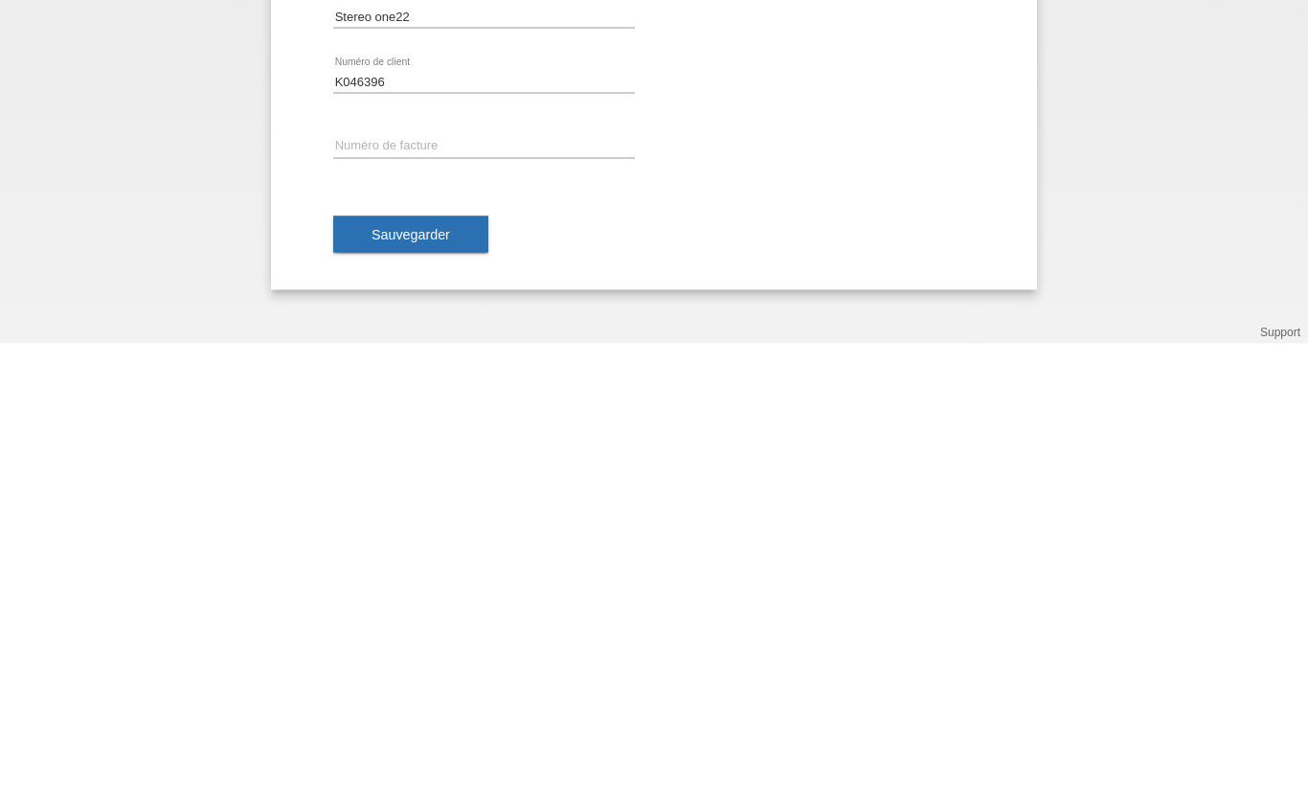
type input "3907.85"
click at [414, 586] on input "text" at bounding box center [484, 598] width 302 height 24
type input "49917"
click at [439, 668] on button "Sauvegarder" at bounding box center [410, 686] width 155 height 36
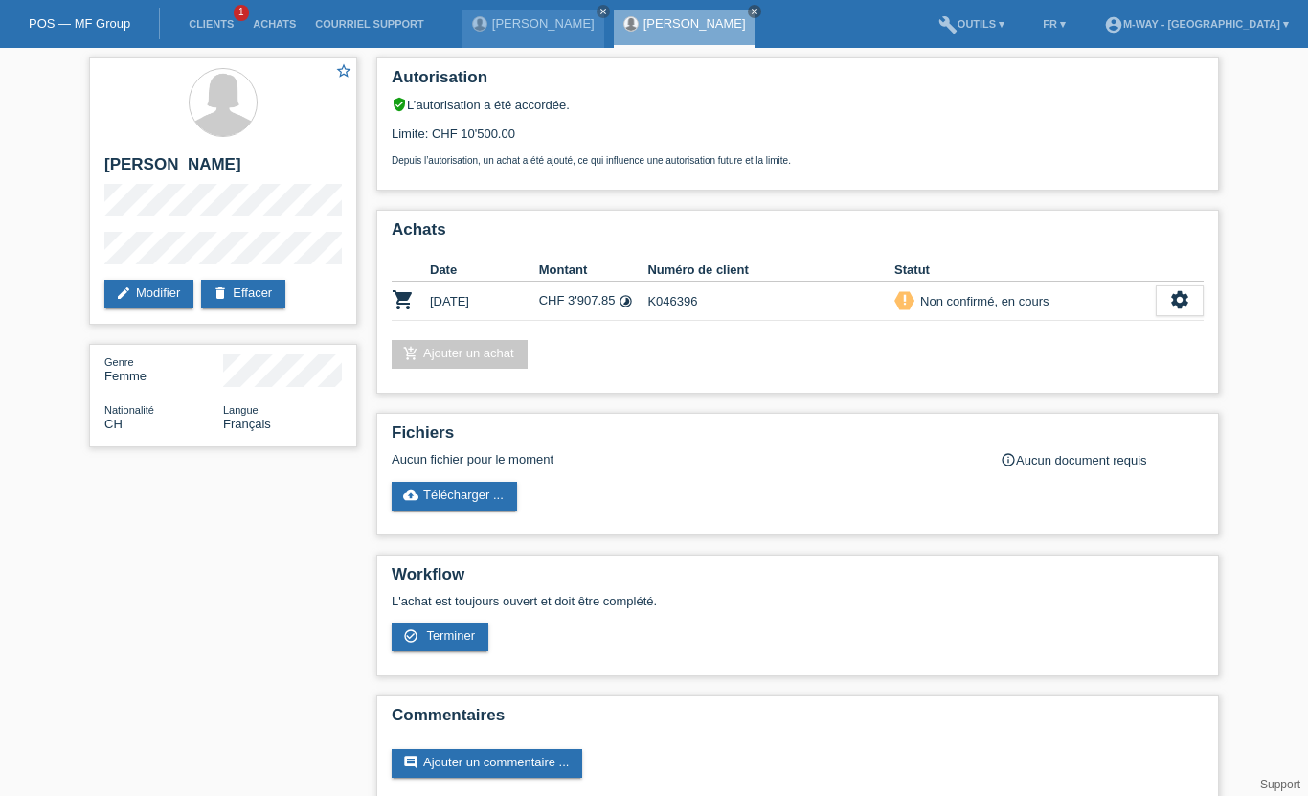
click at [1182, 310] on icon "settings" at bounding box center [1179, 299] width 21 height 21
click at [1113, 404] on span "Terminer" at bounding box center [1107, 402] width 55 height 23
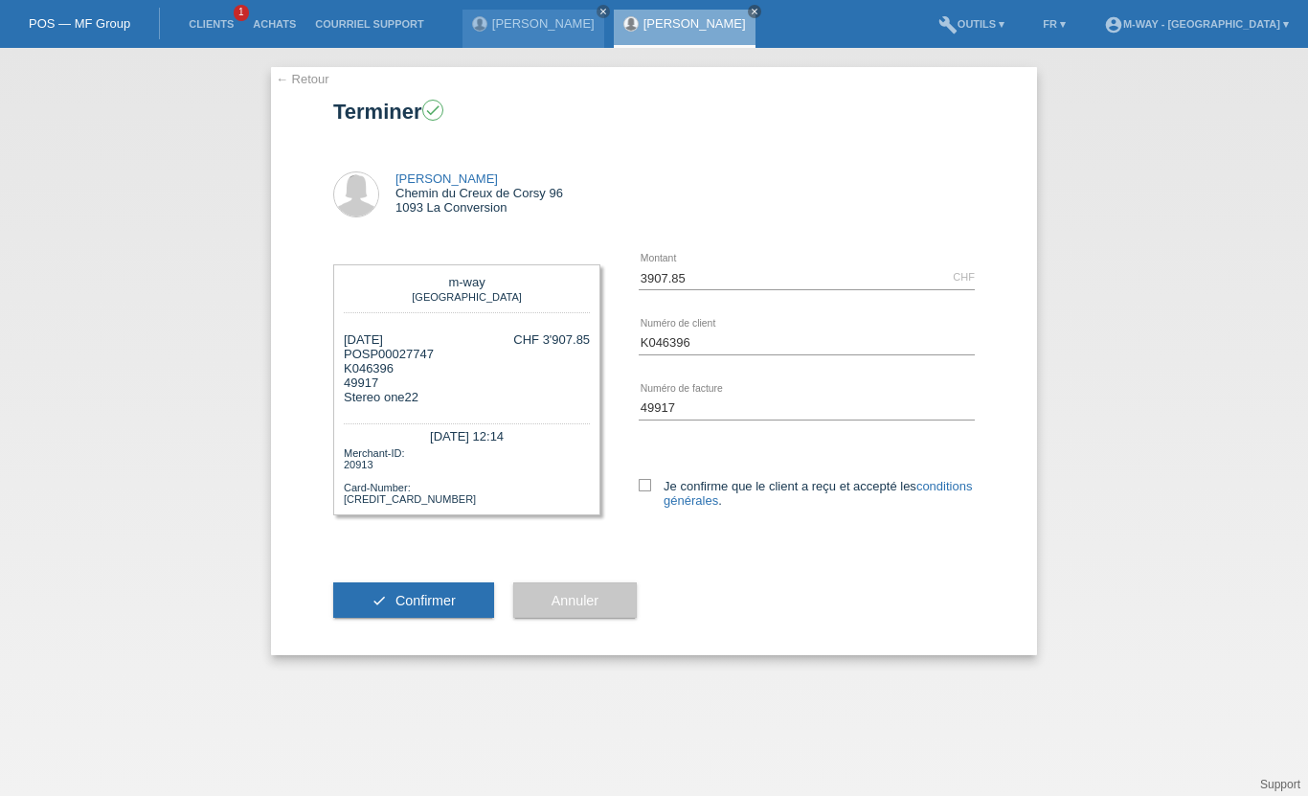
click at [650, 473] on div "Je confirme que le client a reçu et accepté les conditions générales ." at bounding box center [807, 490] width 336 height 99
click at [639, 473] on div "Je confirme que le client a reçu et accepté les conditions générales ." at bounding box center [807, 490] width 336 height 99
click at [645, 486] on icon at bounding box center [645, 485] width 12 height 12
click at [645, 486] on input "Je confirme que le client a reçu et accepté les conditions générales ." at bounding box center [645, 485] width 12 height 12
checkbox input "true"
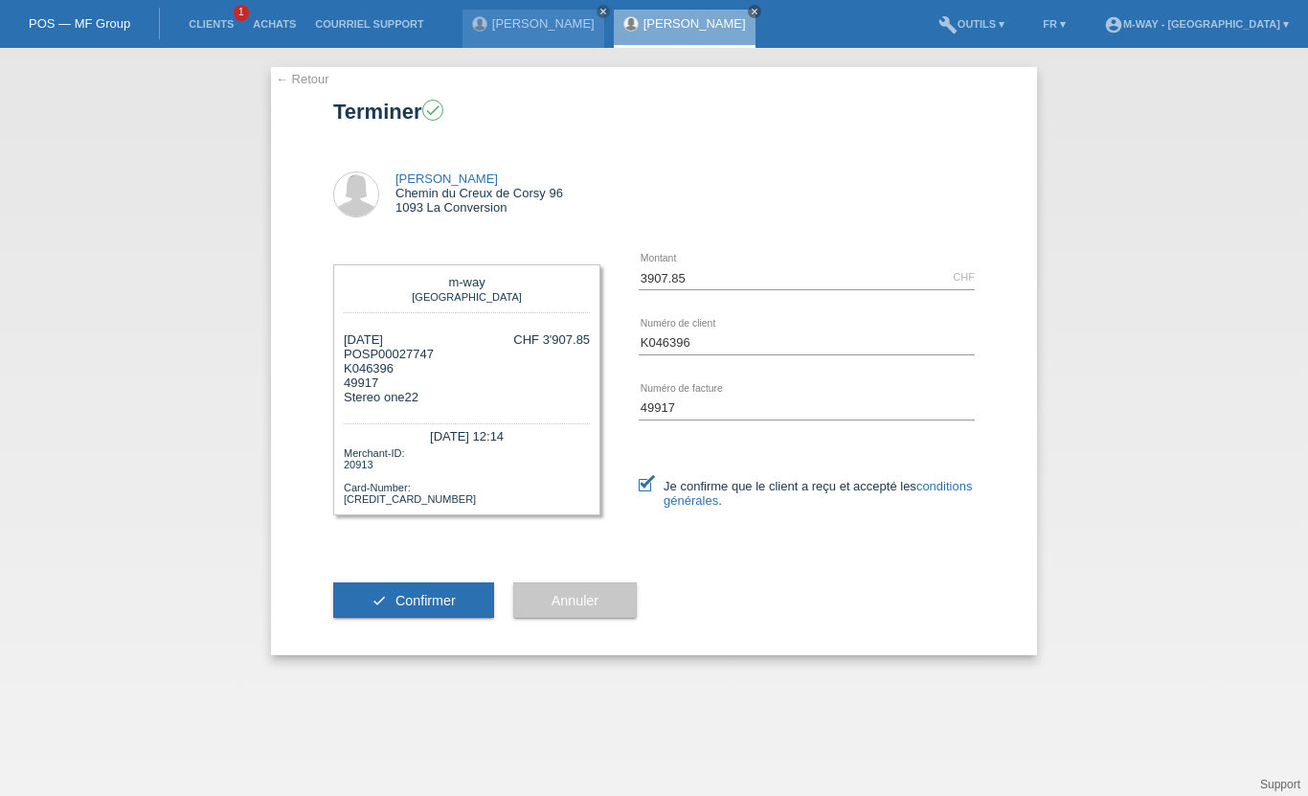
click at [425, 608] on span "Confirmer" at bounding box center [425, 600] width 60 height 15
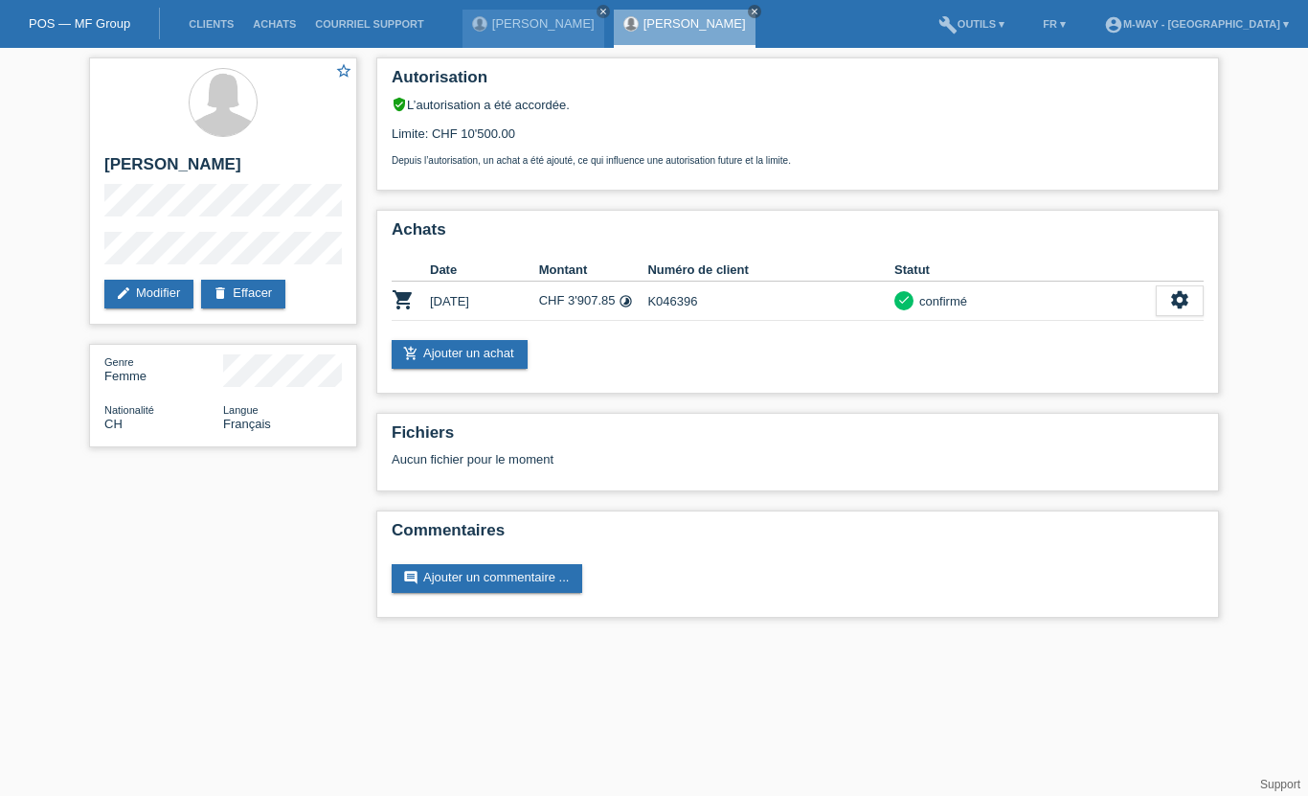
click at [208, 28] on link "Clients" at bounding box center [211, 23] width 64 height 11
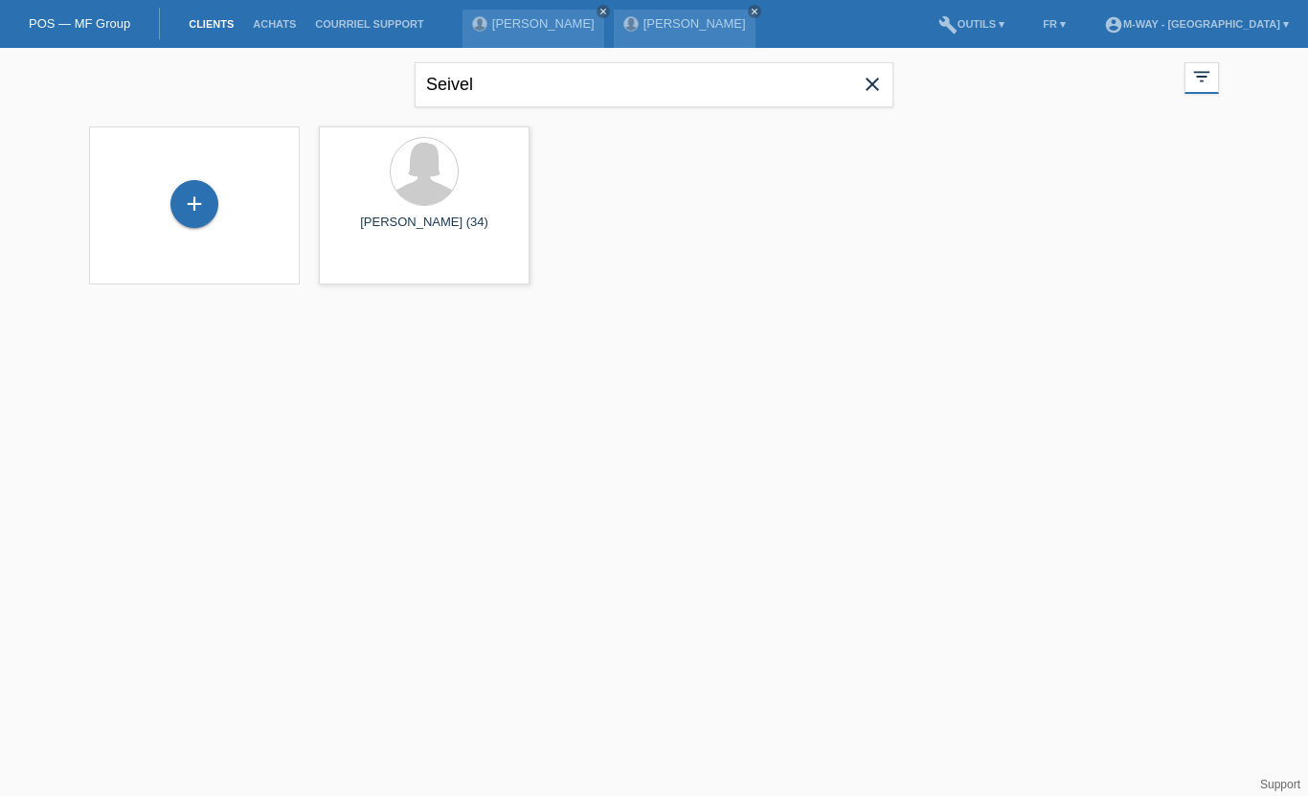
click at [863, 87] on icon "close" at bounding box center [872, 84] width 23 height 23
type input "Cosma"
click at [379, 275] on span "Afficher" at bounding box center [369, 268] width 42 height 14
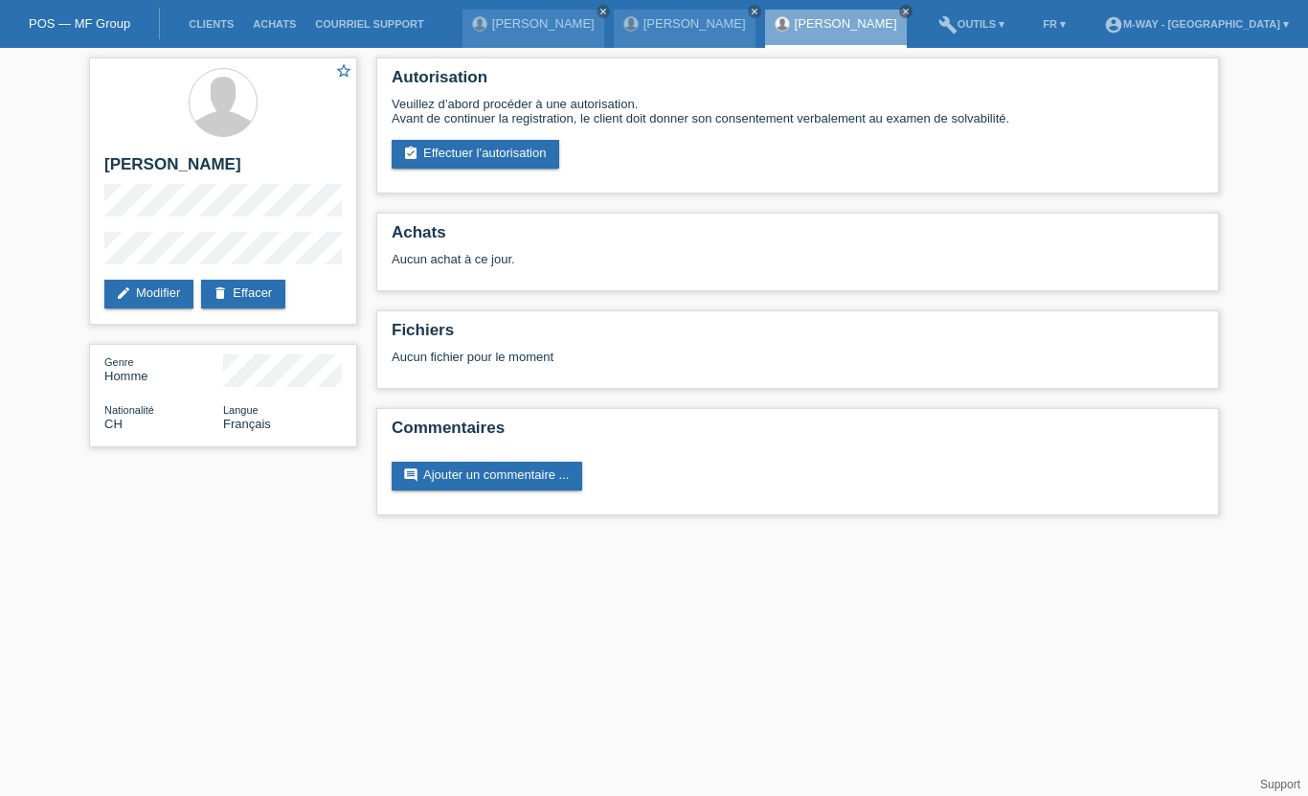
click at [521, 151] on link "assignment_turned_in Effectuer l’autorisation" at bounding box center [476, 154] width 168 height 29
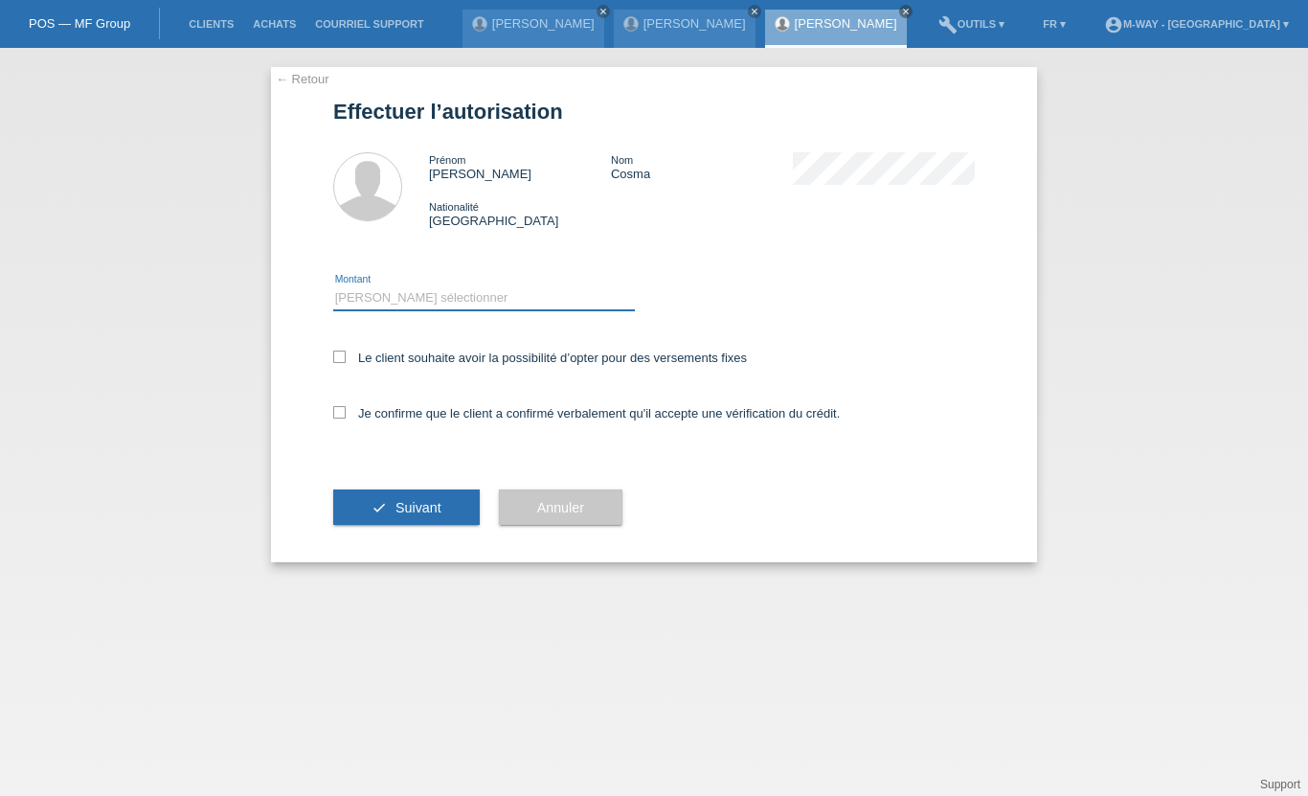
click at [434, 294] on select "Veuillez sélectionner CHF 1.00 - CHF 499.00 CHF 500.00 - CHF 1'999.00 CHF 2'000…" at bounding box center [484, 297] width 302 height 23
select select "3"
click at [360, 418] on label "Je confirme que le client a confirmé verbalement qu'il accepte une vérification…" at bounding box center [586, 413] width 507 height 14
click at [346, 418] on input "Je confirme que le client a confirmé verbalement qu'il accepte une vérification…" at bounding box center [339, 412] width 12 height 12
checkbox input "true"
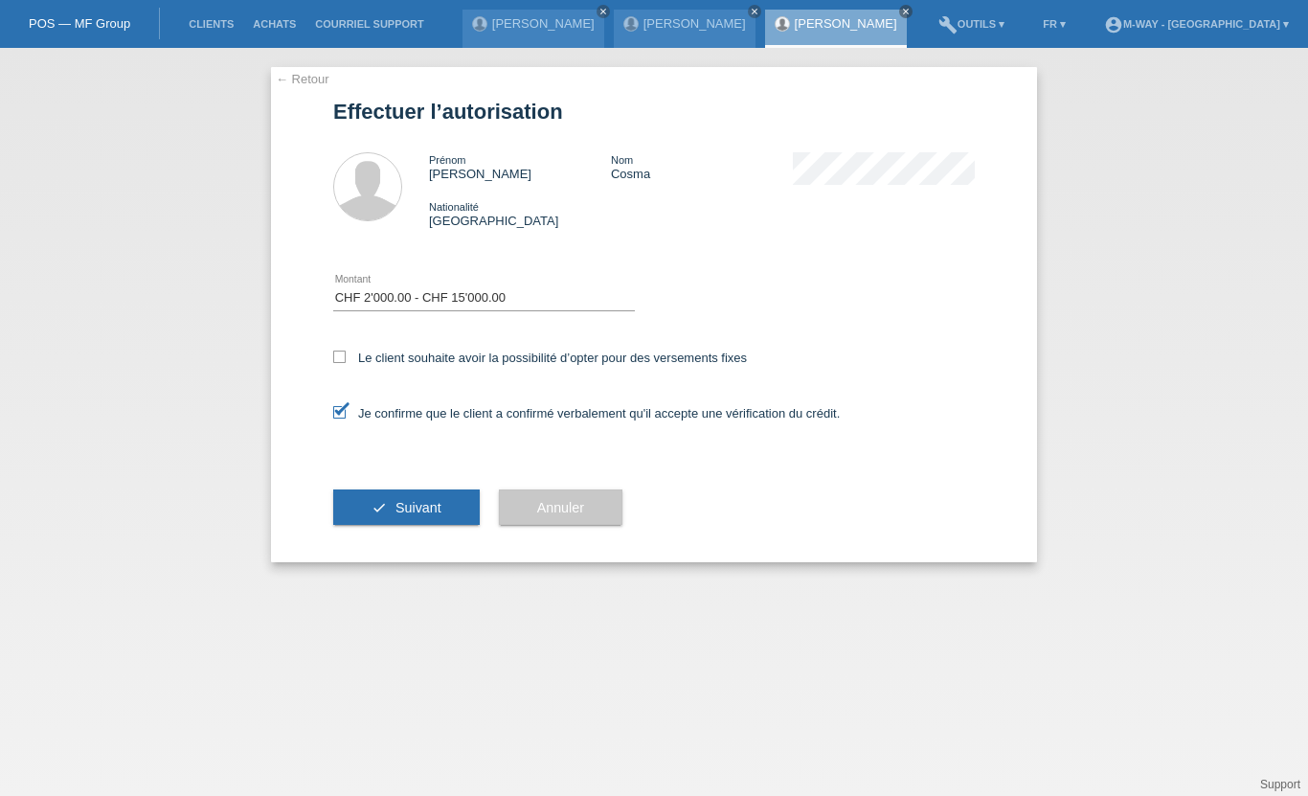
click at [339, 363] on icon at bounding box center [339, 356] width 12 height 12
click at [339, 363] on input "Le client souhaite avoir la possibilité d’opter pour des versements fixes" at bounding box center [339, 356] width 12 height 12
checkbox input "true"
click at [423, 510] on span "Suivant" at bounding box center [418, 507] width 46 height 15
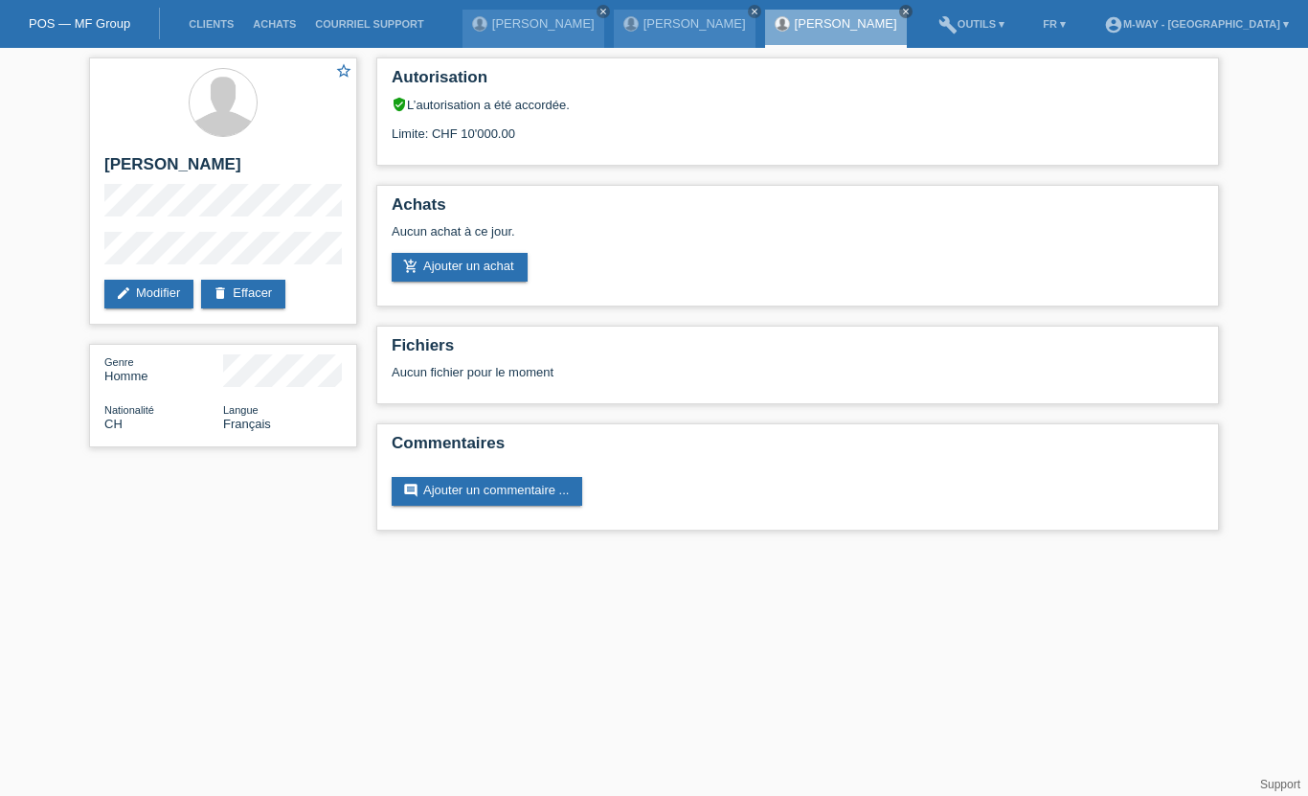
click at [494, 267] on link "add_shopping_cart Ajouter un achat" at bounding box center [460, 267] width 136 height 29
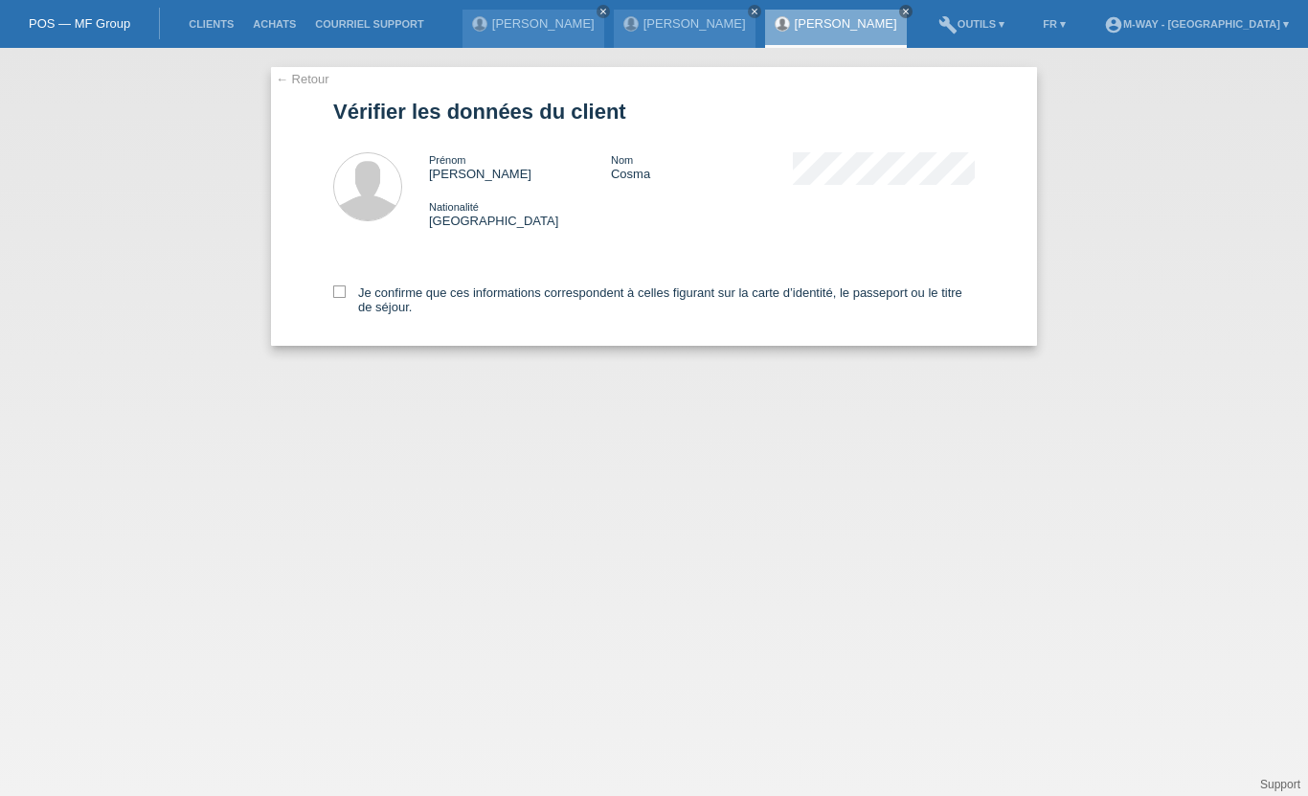
click at [327, 289] on div "← Retour Vérifier les données du client Prénom Adrian Nom Cosma Nationalité Sui…" at bounding box center [654, 206] width 766 height 279
click at [349, 299] on label "Je confirme que ces informations correspondent à celles figurant sur la carte d…" at bounding box center [654, 299] width 642 height 29
click at [346, 298] on input "Je confirme que ces informations correspondent à celles figurant sur la carte d…" at bounding box center [339, 291] width 12 height 12
checkbox input "true"
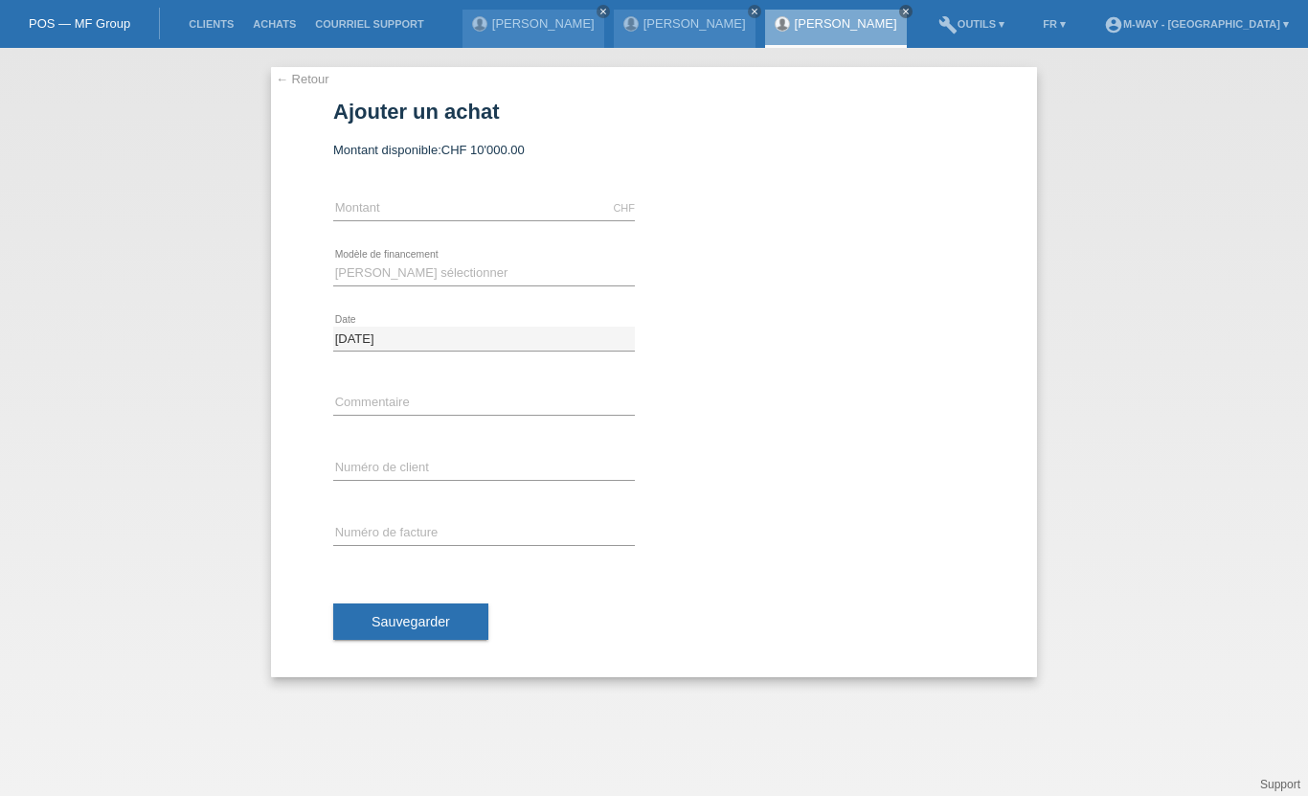
click at [412, 193] on div "CHF error [GEOGRAPHIC_DATA]" at bounding box center [484, 208] width 302 height 65
click at [394, 207] on input "text" at bounding box center [484, 208] width 302 height 24
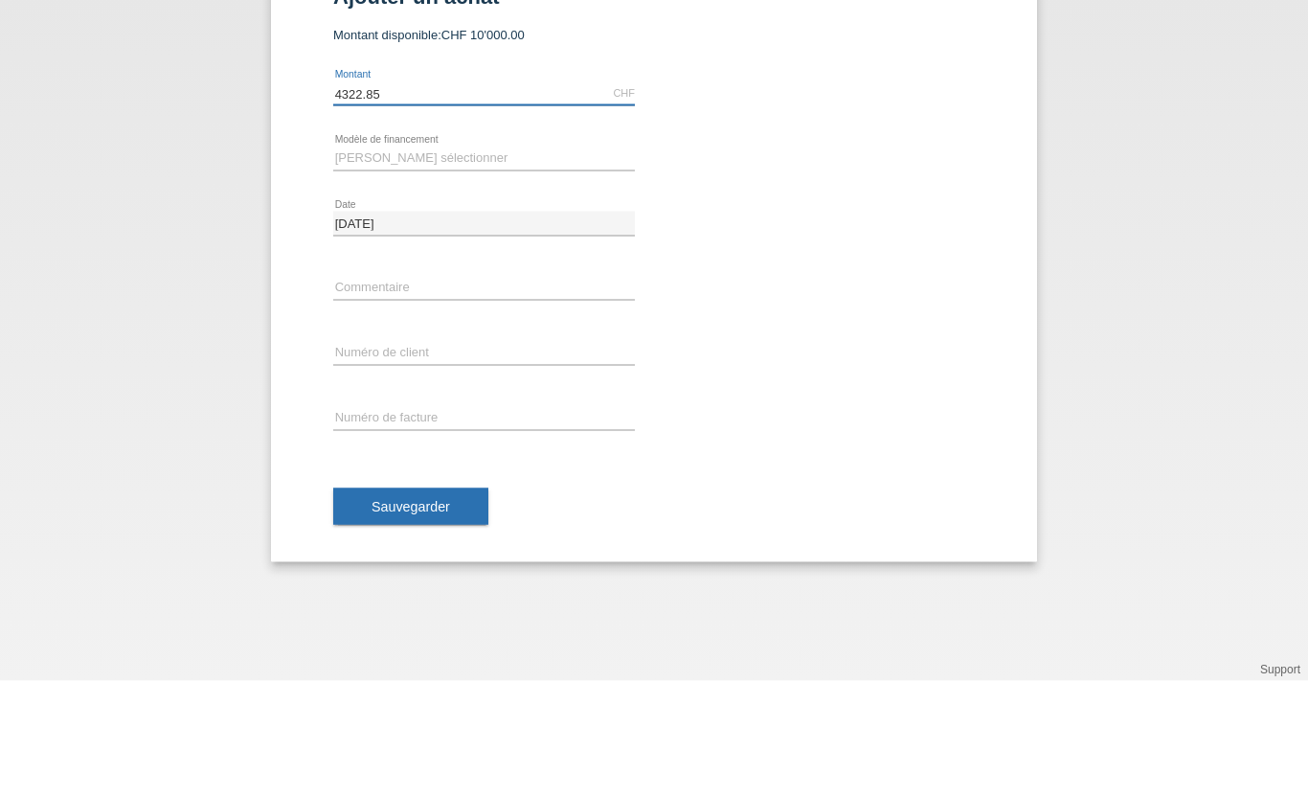
type input "4322.85"
click at [427, 261] on select "Veuillez sélectionner Taux fixes Achat sur facture avec paiement partiel" at bounding box center [484, 272] width 302 height 23
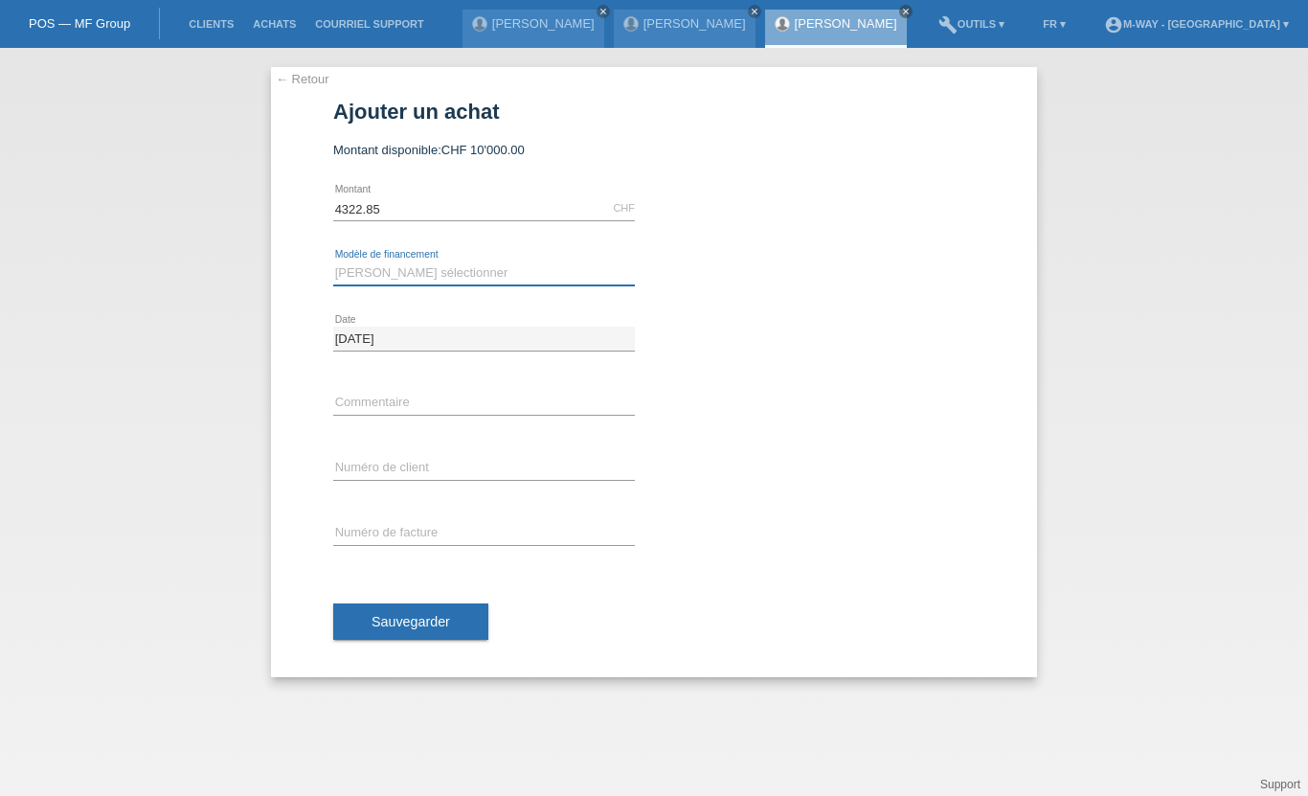
select select "77"
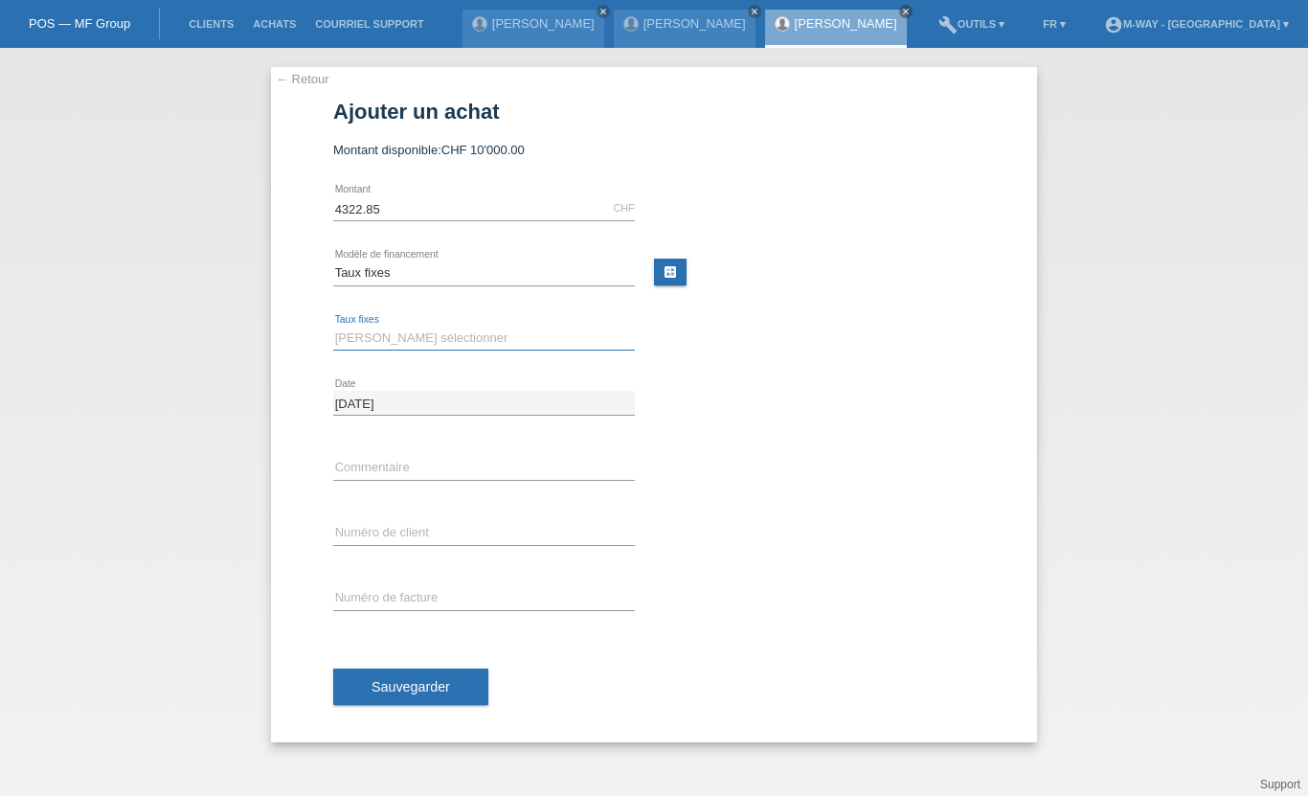
click at [403, 329] on select "Veuillez sélectionner 4 versements 5 versements 6 versements 7 versements 8 ver…" at bounding box center [484, 338] width 302 height 23
select select "202"
click at [410, 458] on input "text" at bounding box center [484, 468] width 302 height 24
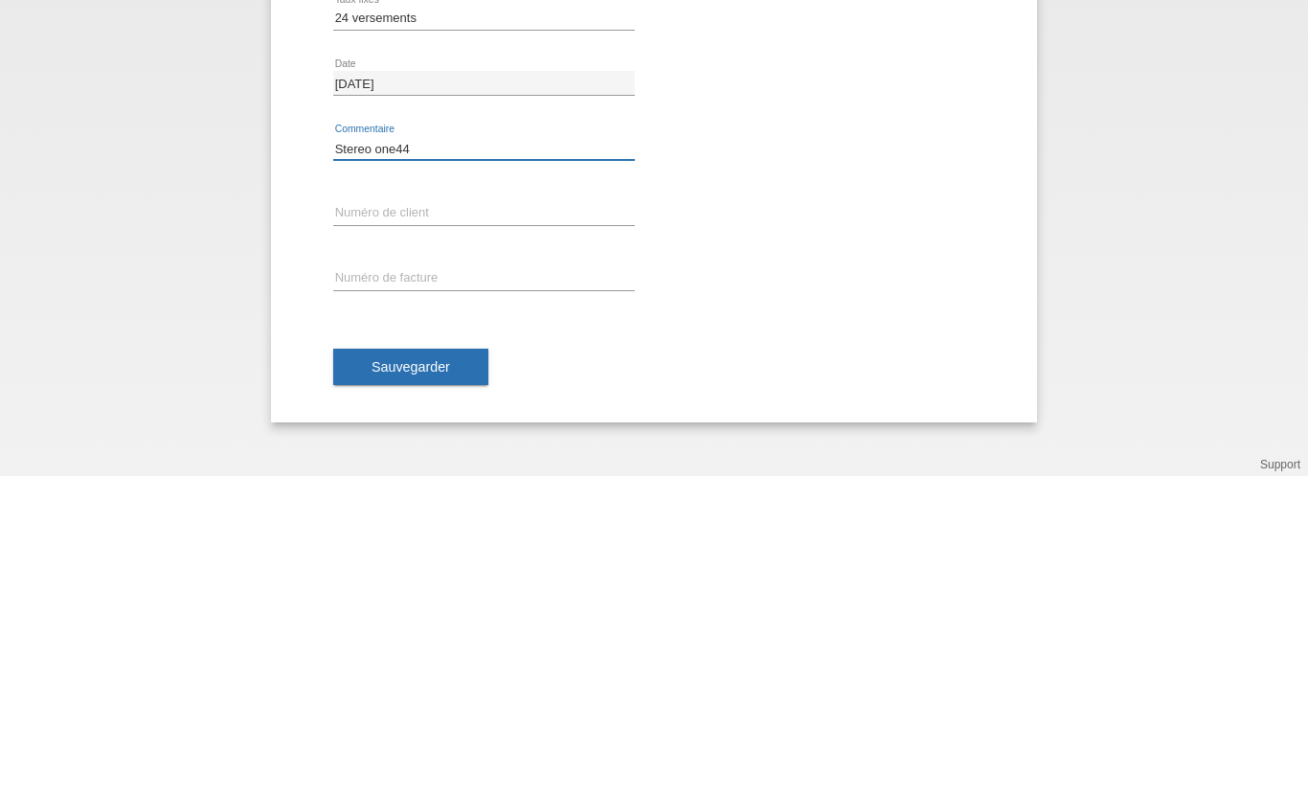
type input "Stereo one44"
click at [406, 521] on input "text" at bounding box center [484, 533] width 302 height 24
type input "K046395"
click at [457, 586] on input "text" at bounding box center [484, 598] width 302 height 24
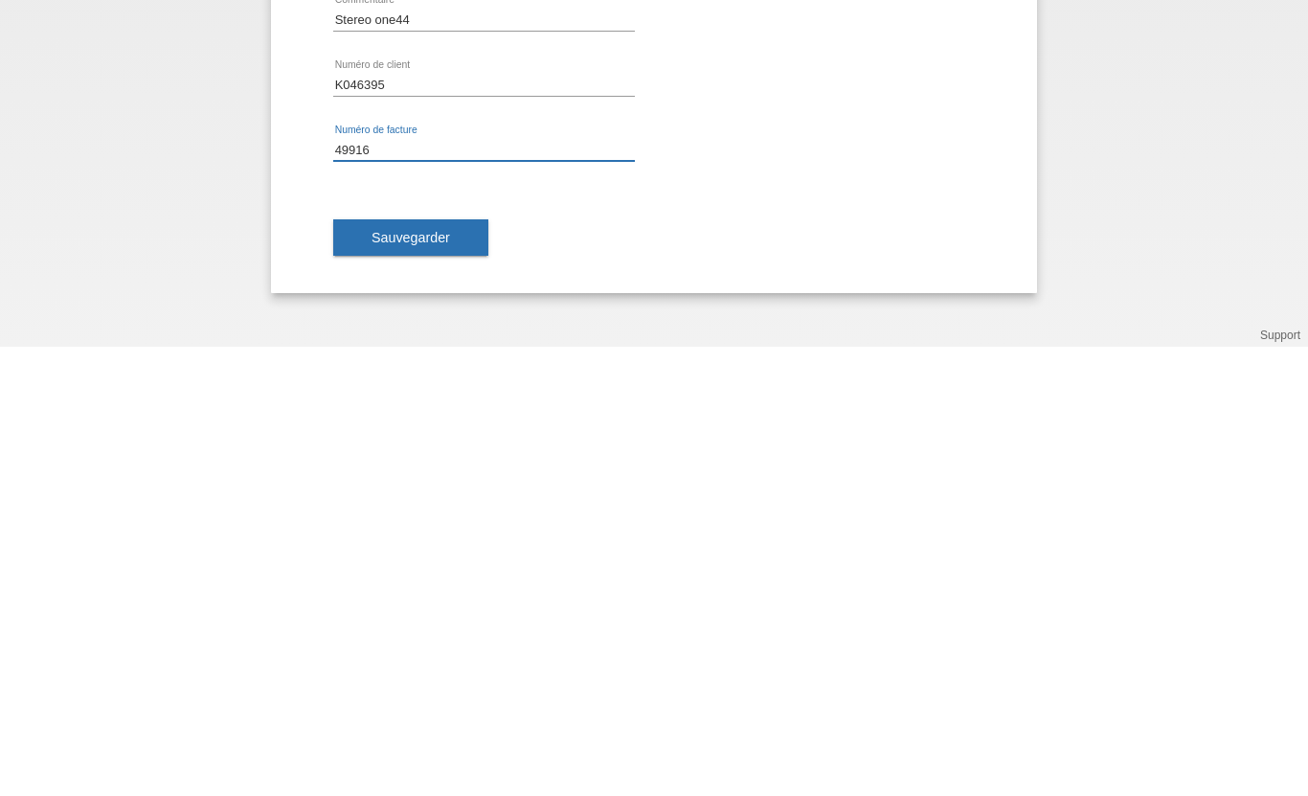
type input "49916"
click at [445, 668] on button "Sauvegarder" at bounding box center [410, 686] width 155 height 36
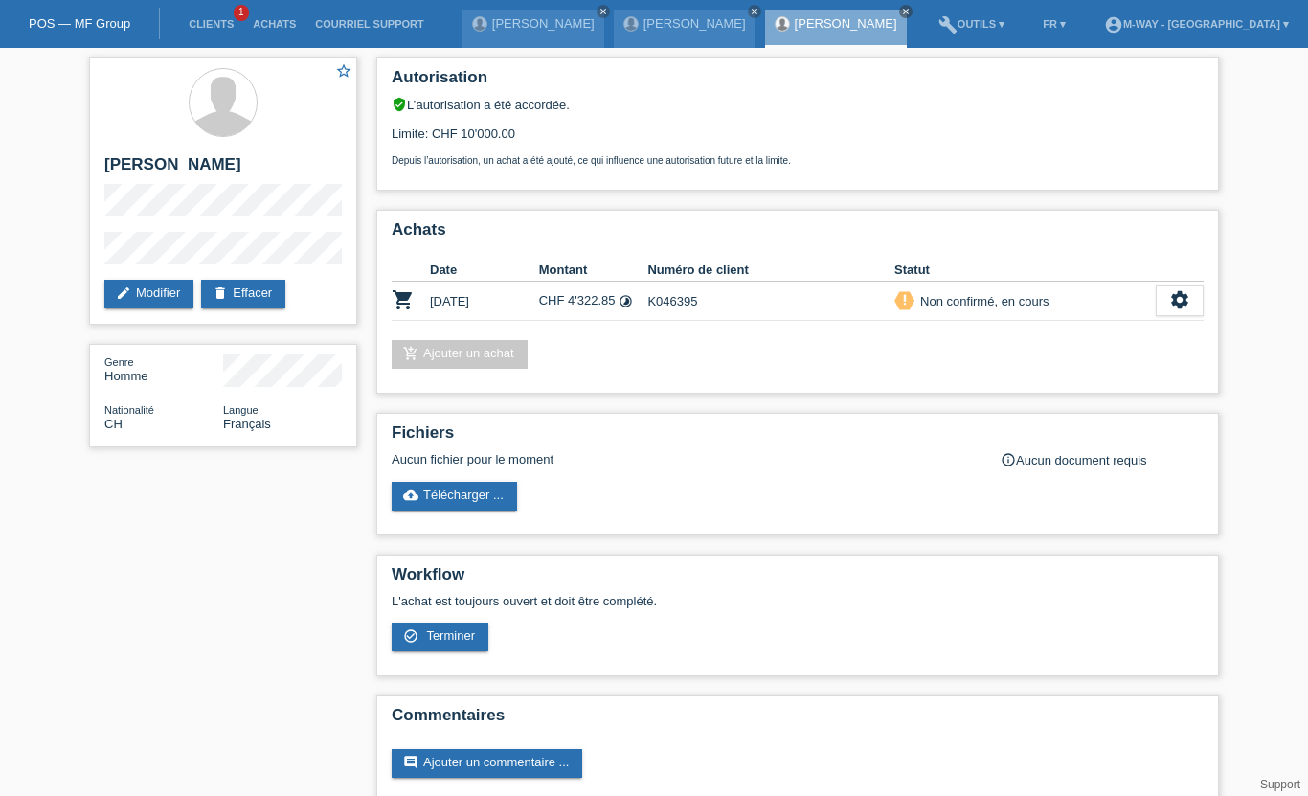
click at [1193, 311] on div "settings" at bounding box center [1180, 300] width 48 height 31
click at [1109, 403] on span "Terminer" at bounding box center [1107, 402] width 55 height 23
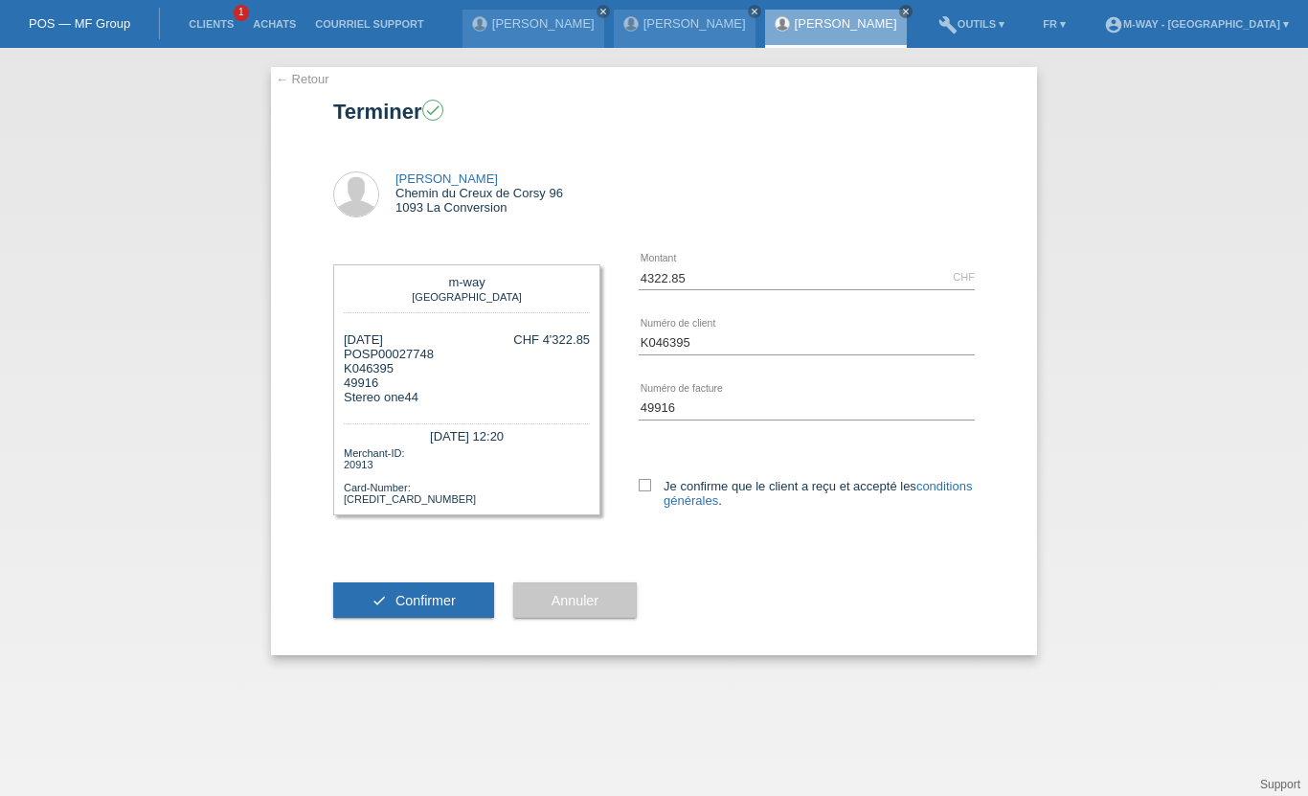
click at [658, 481] on label "Je confirme que le client a reçu et accepté les conditions générales ." at bounding box center [807, 493] width 336 height 29
click at [651, 481] on input "Je confirme que le client a reçu et accepté les conditions générales ." at bounding box center [645, 485] width 12 height 12
checkbox input "true"
click at [421, 608] on span "Confirmer" at bounding box center [425, 600] width 60 height 15
